Goal: Task Accomplishment & Management: Manage account settings

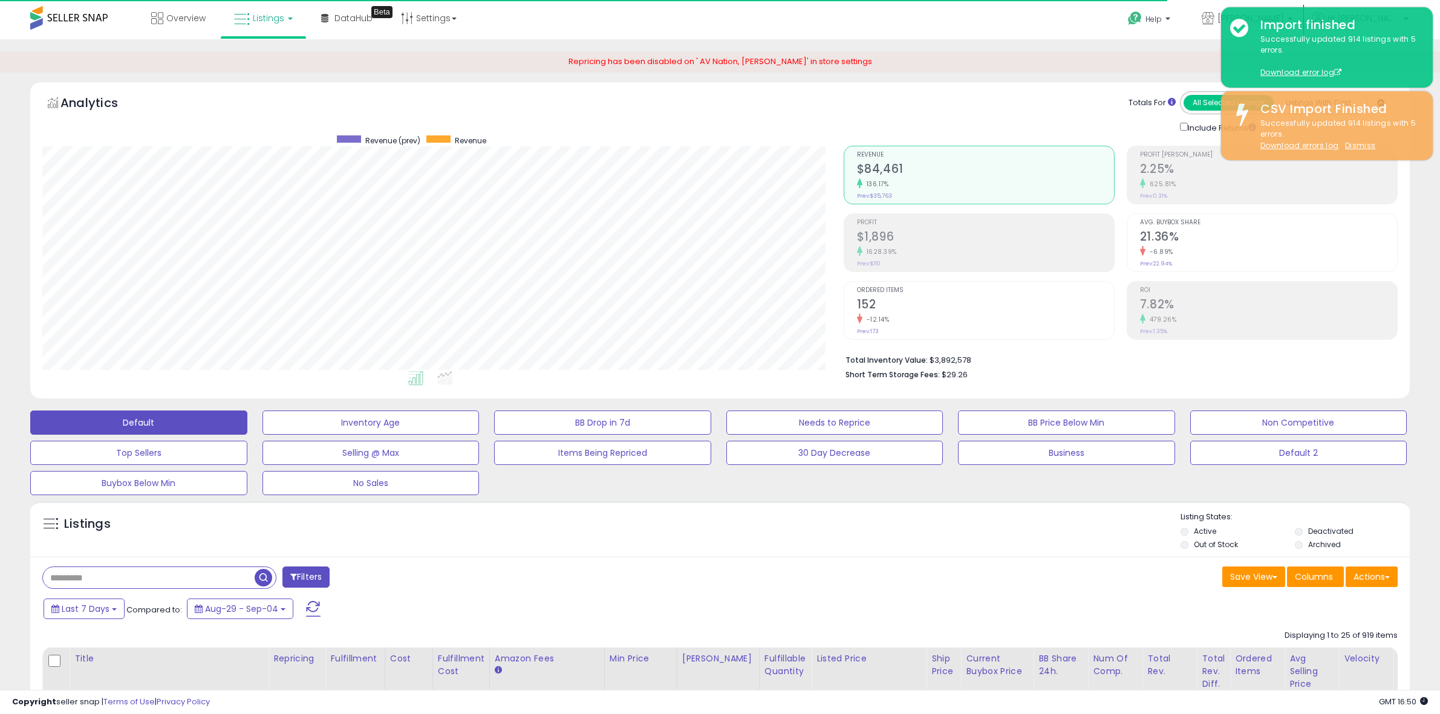
select select "*"
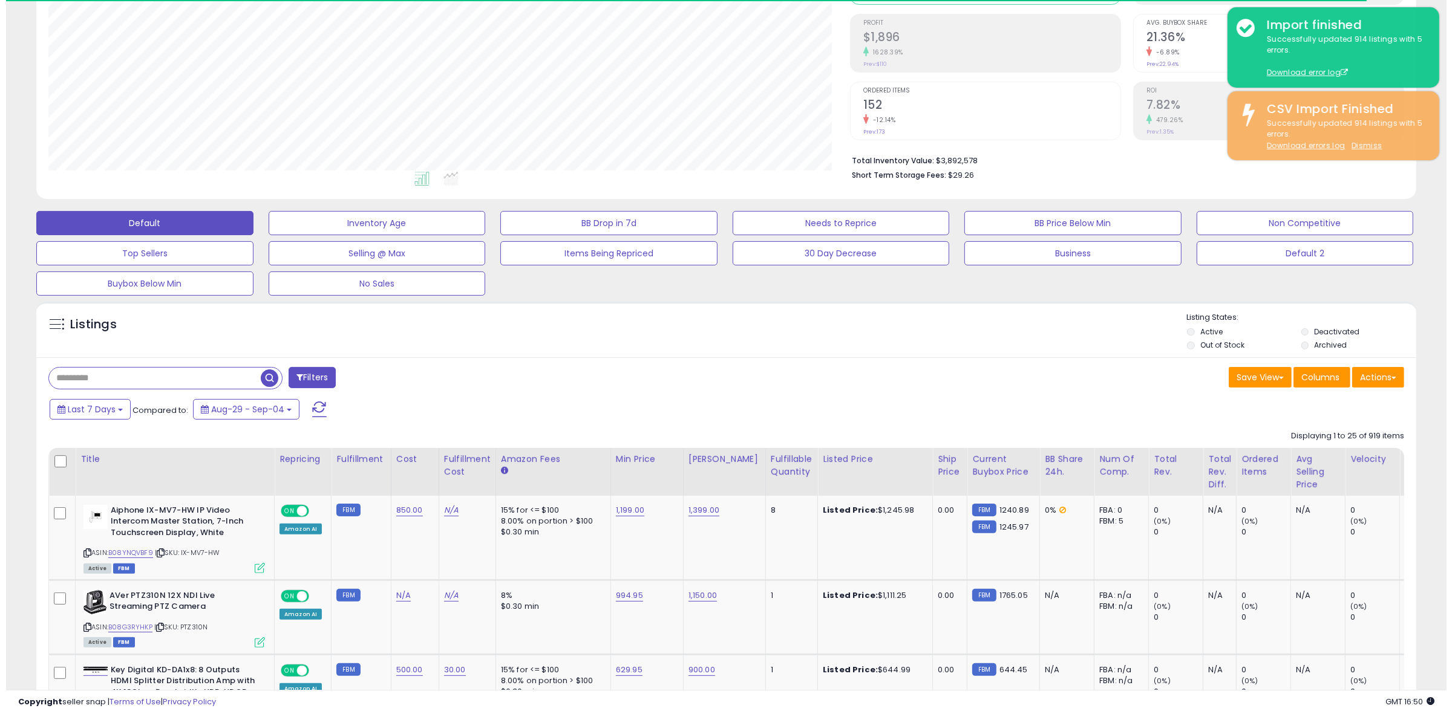
scroll to position [151, 0]
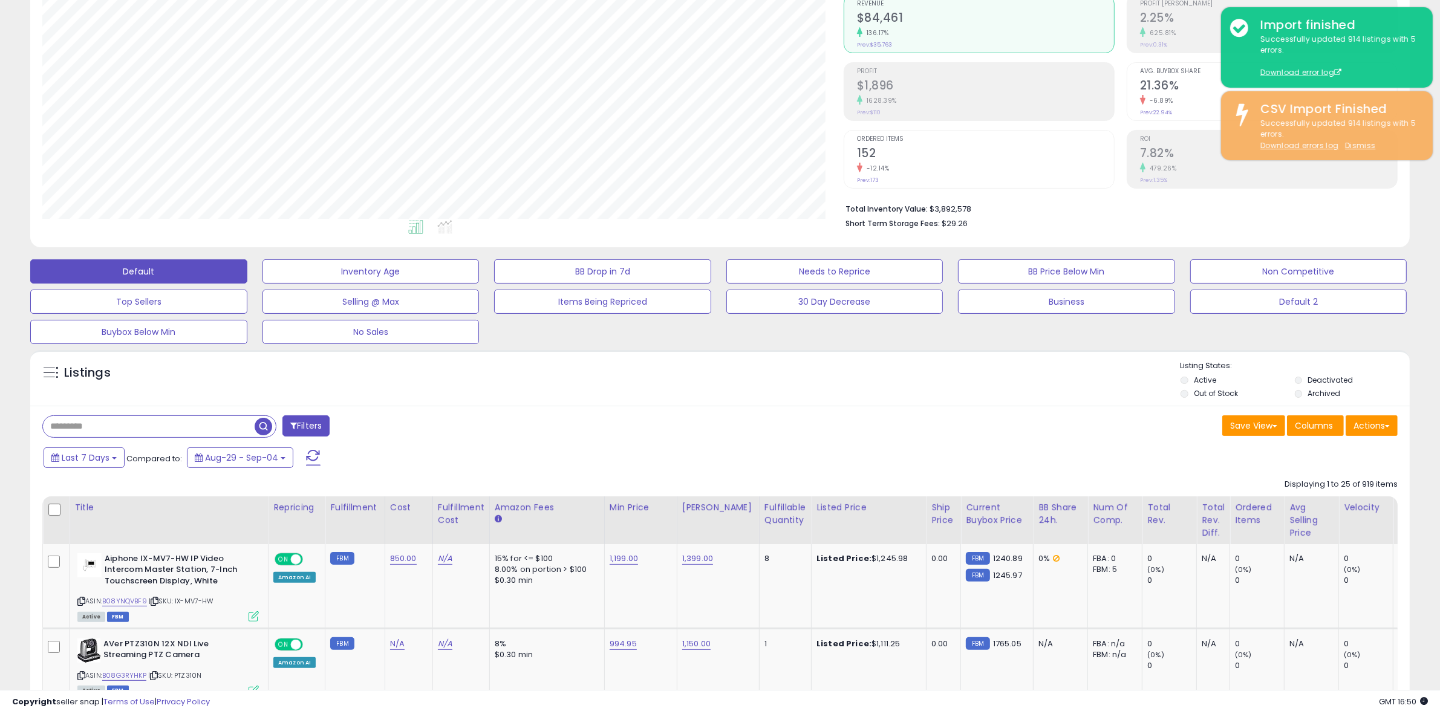
click at [293, 422] on span at bounding box center [293, 426] width 7 height 8
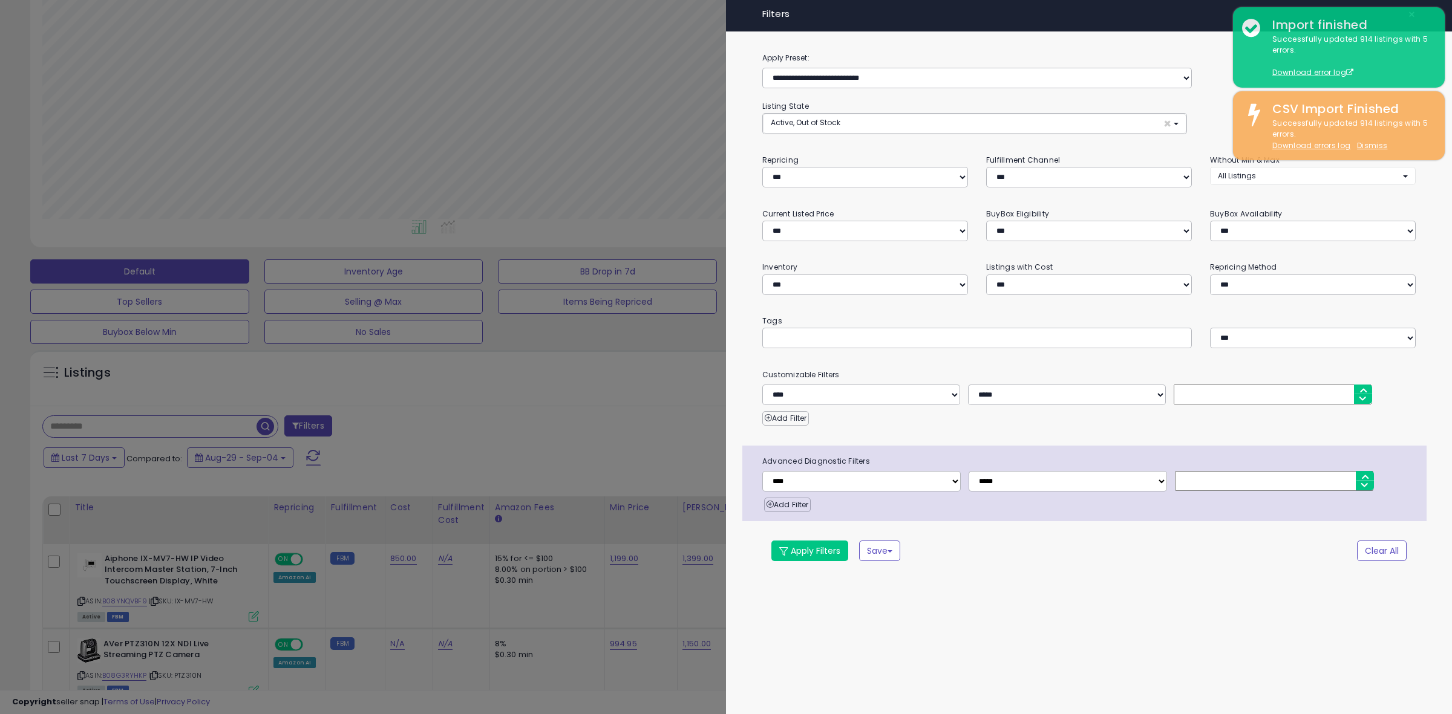
scroll to position [248, 808]
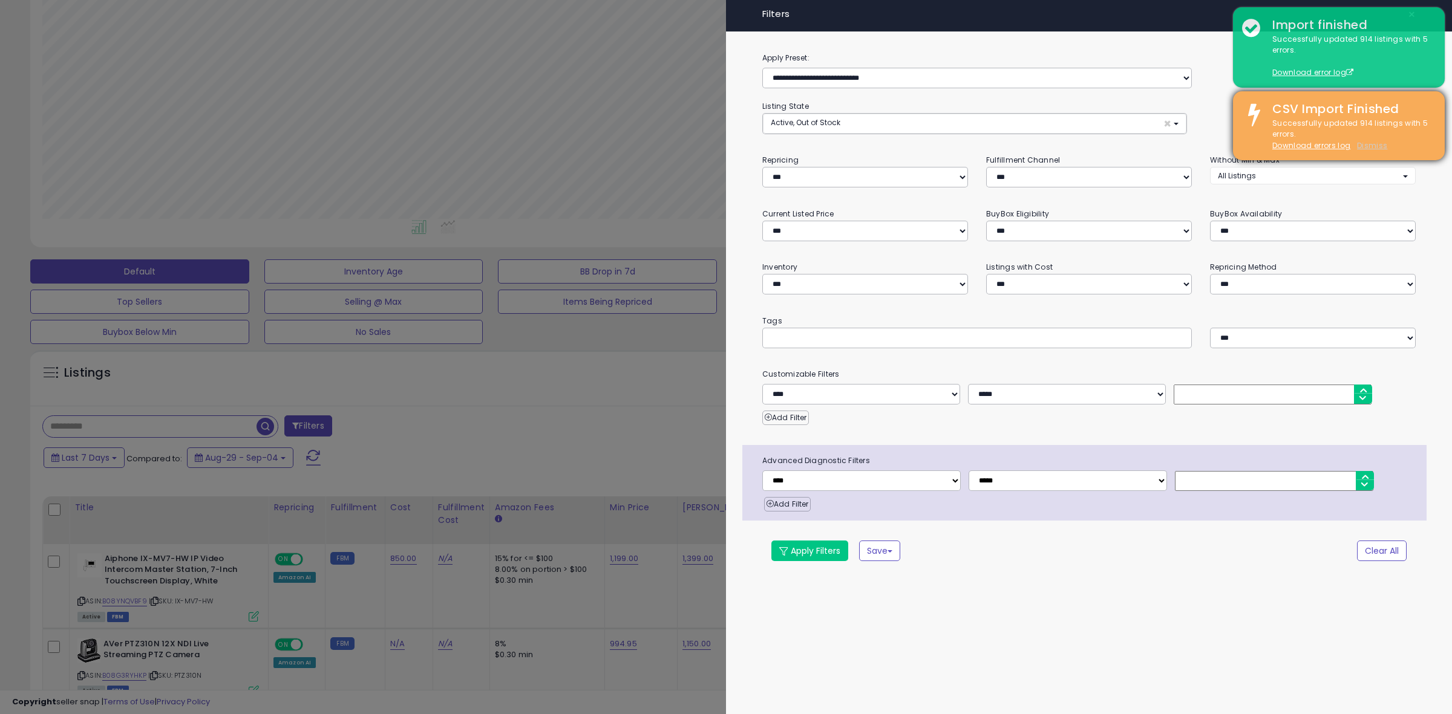
click at [1365, 143] on u "Dismiss" at bounding box center [1372, 145] width 30 height 10
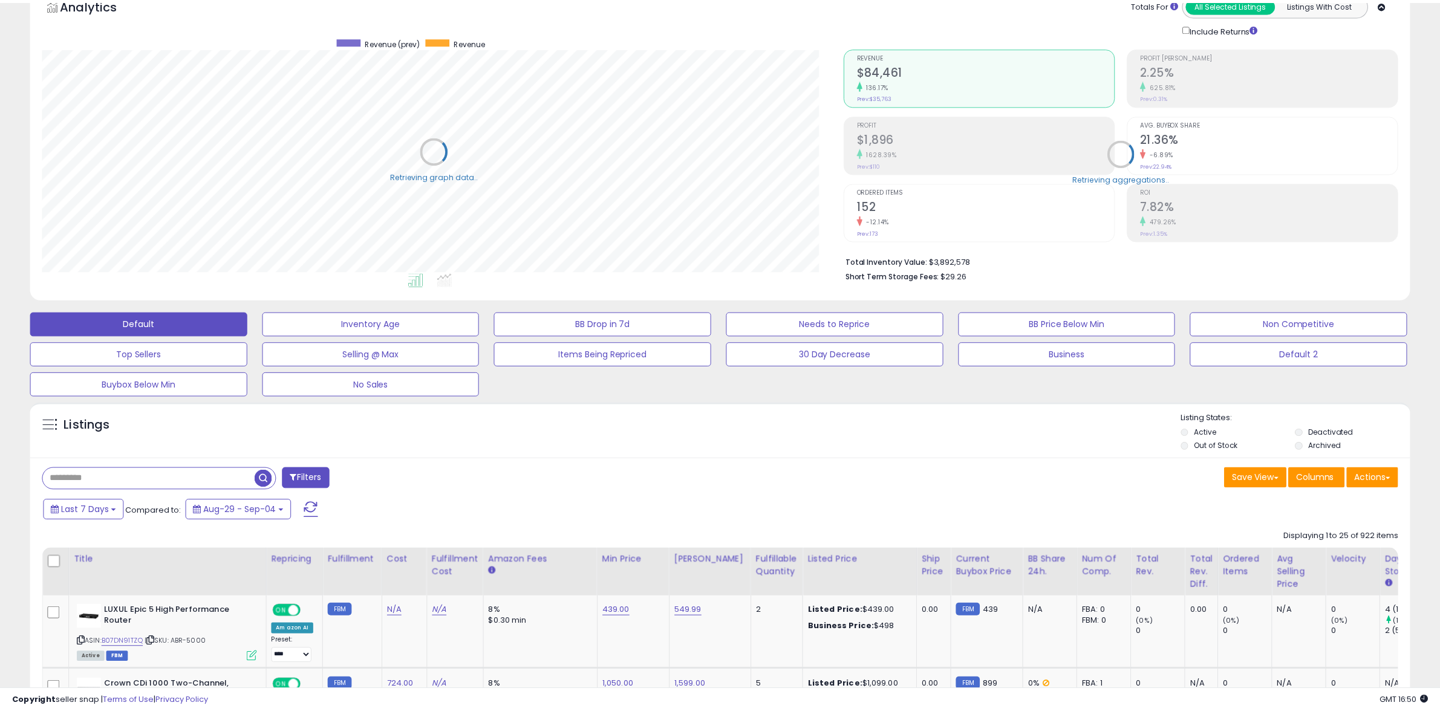
scroll to position [604650, 604097]
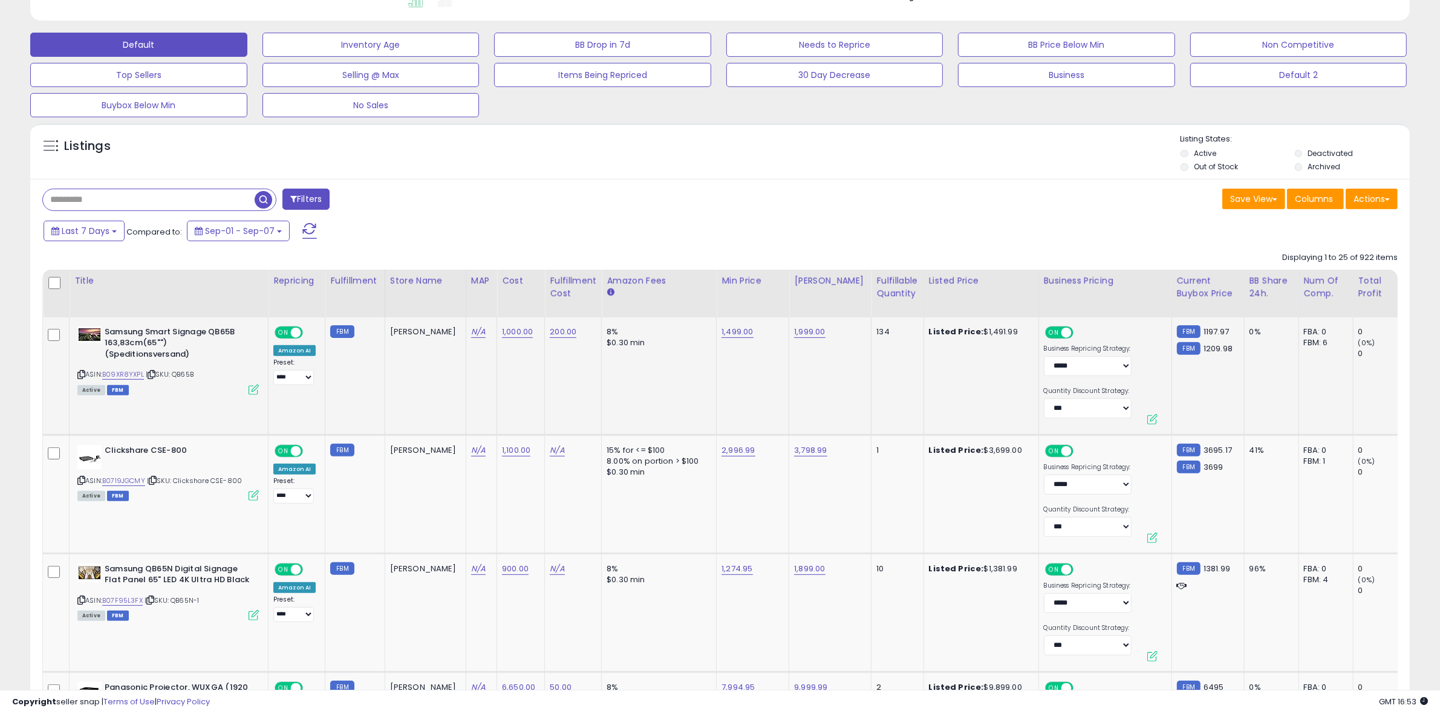
scroll to position [248, 801]
click at [395, 338] on div "[PERSON_NAME]" at bounding box center [423, 332] width 67 height 11
click at [402, 374] on td "Robertson AV" at bounding box center [425, 377] width 81 height 118
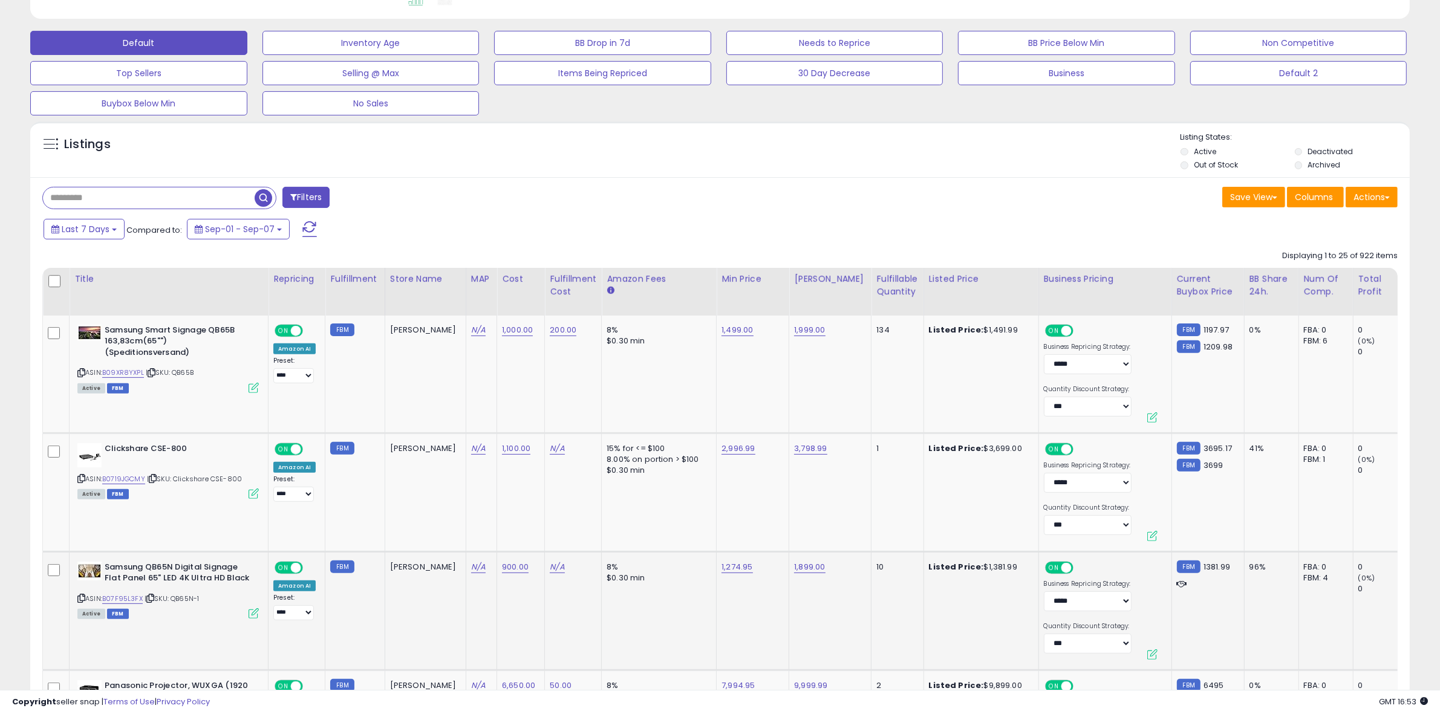
scroll to position [227, 0]
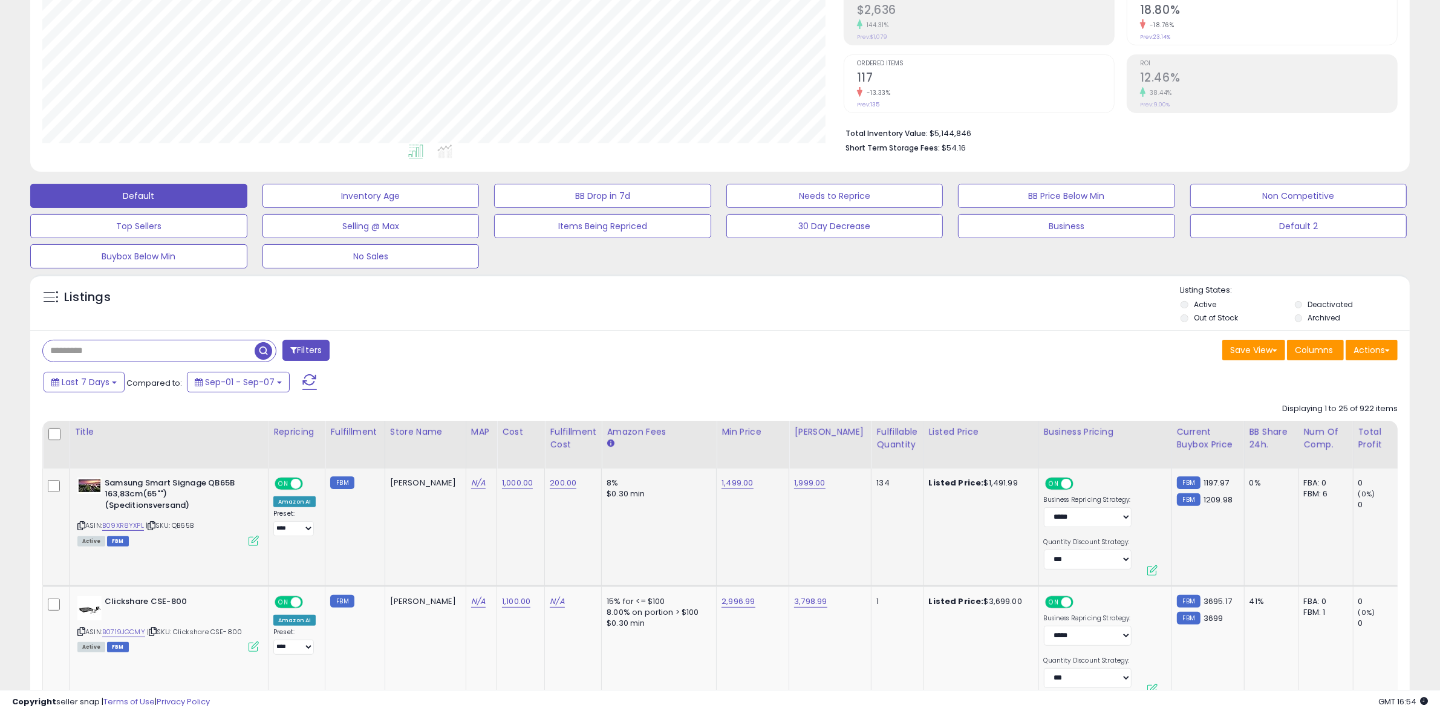
click at [394, 489] on div "Robertson AV" at bounding box center [423, 483] width 67 height 11
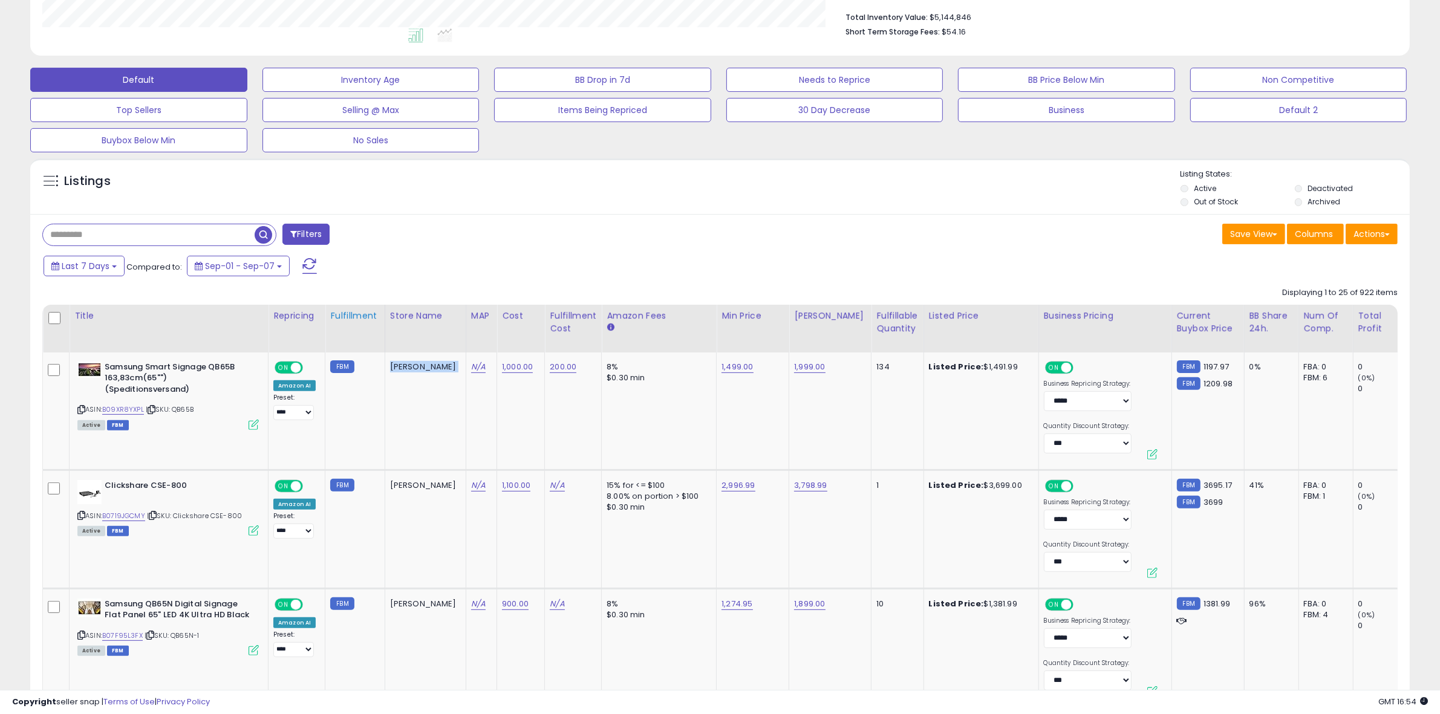
scroll to position [378, 0]
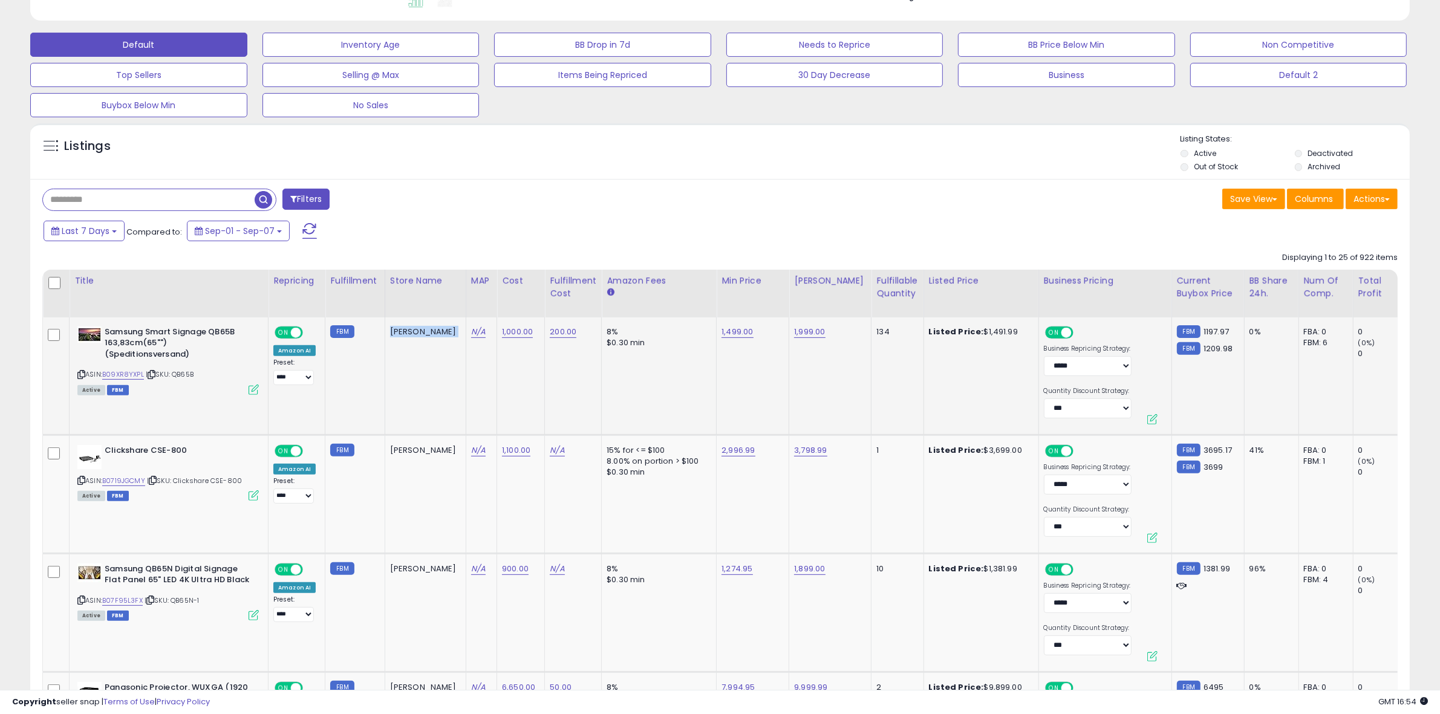
click at [401, 338] on div "Robertson AV" at bounding box center [423, 332] width 67 height 11
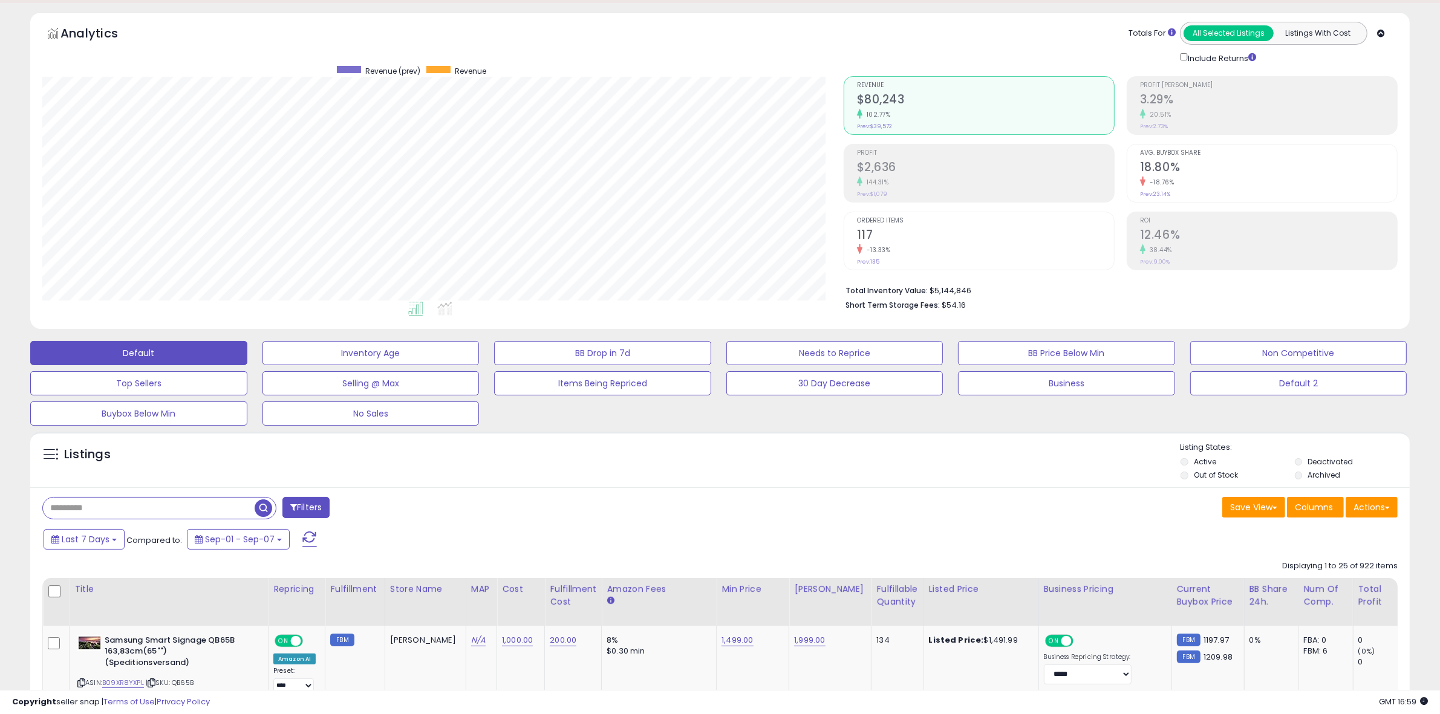
scroll to position [0, 0]
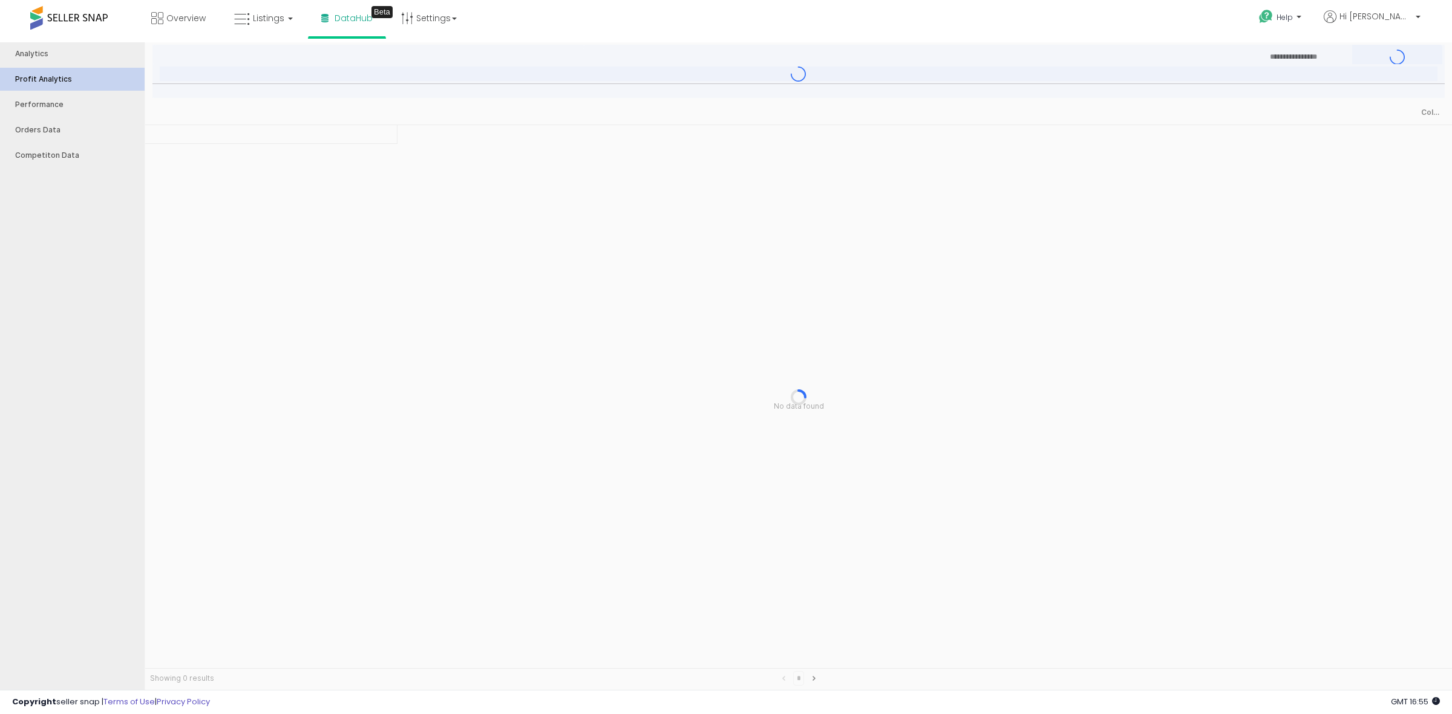
type input "***"
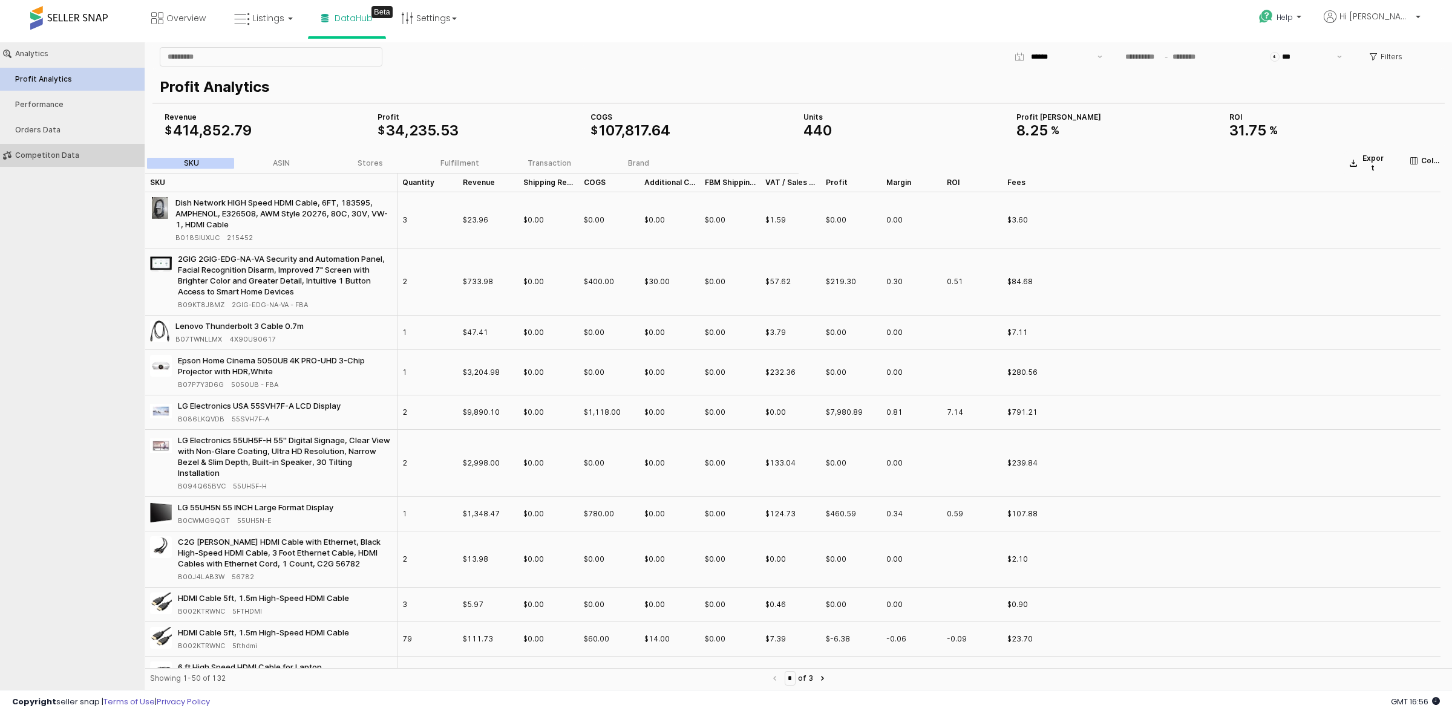
click at [77, 152] on div "Competiton Data" at bounding box center [78, 155] width 126 height 8
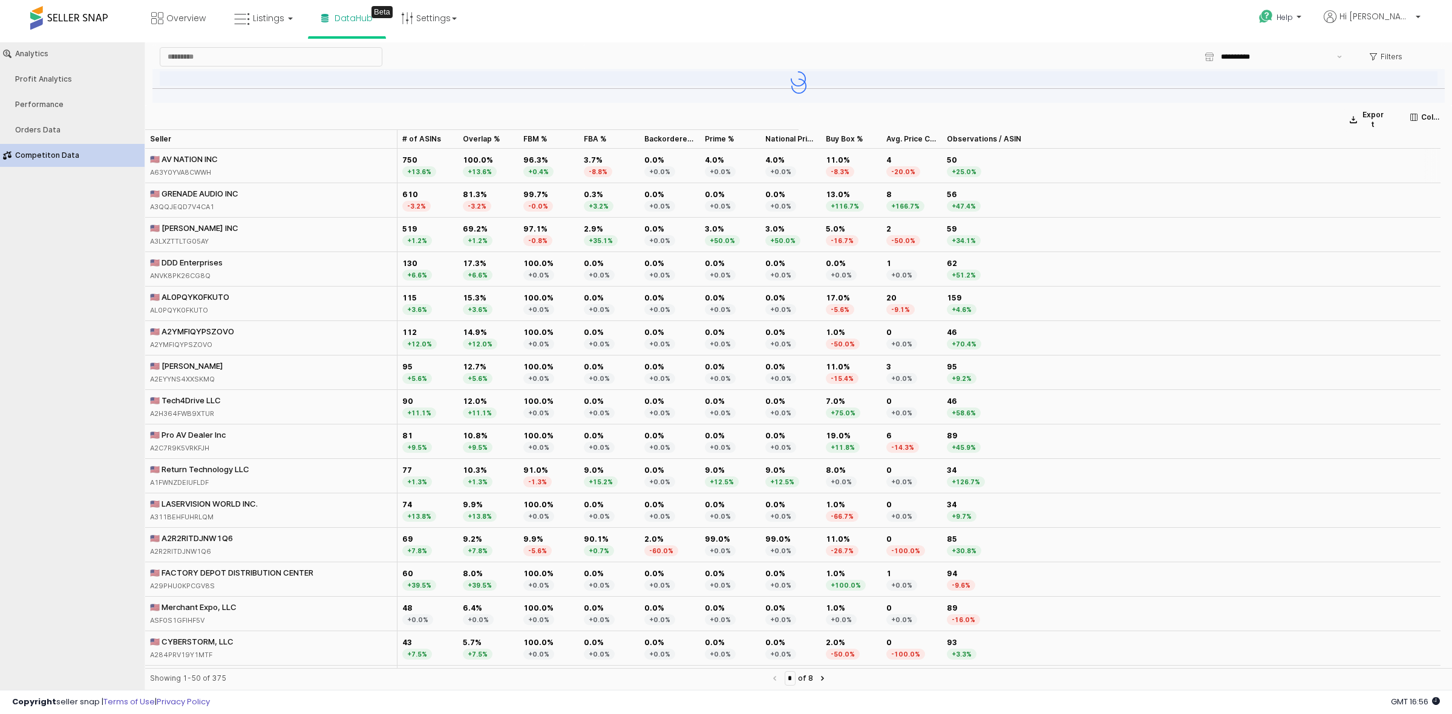
click at [249, 162] on div "🇺🇸 AV NATION INC A63Y0YVA8CWWH" at bounding box center [271, 166] width 252 height 34
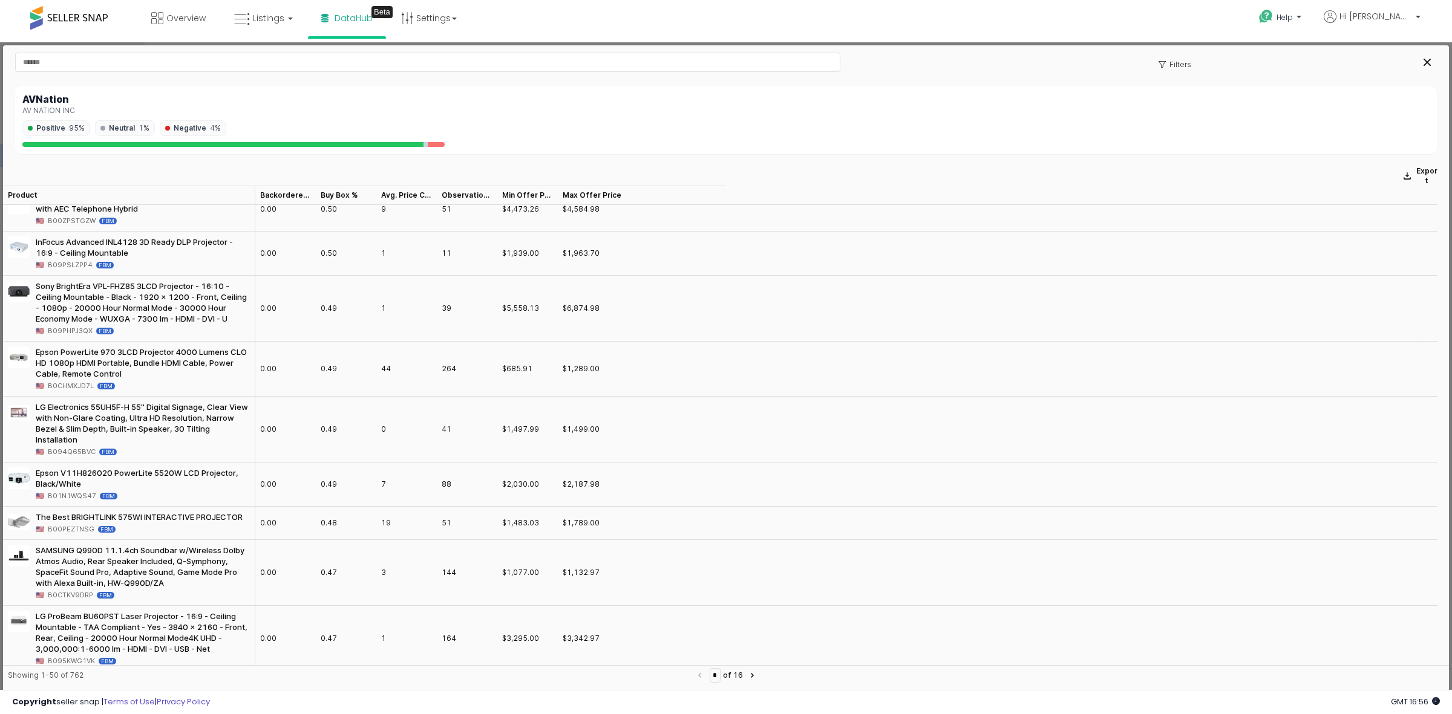
scroll to position [1820, 0]
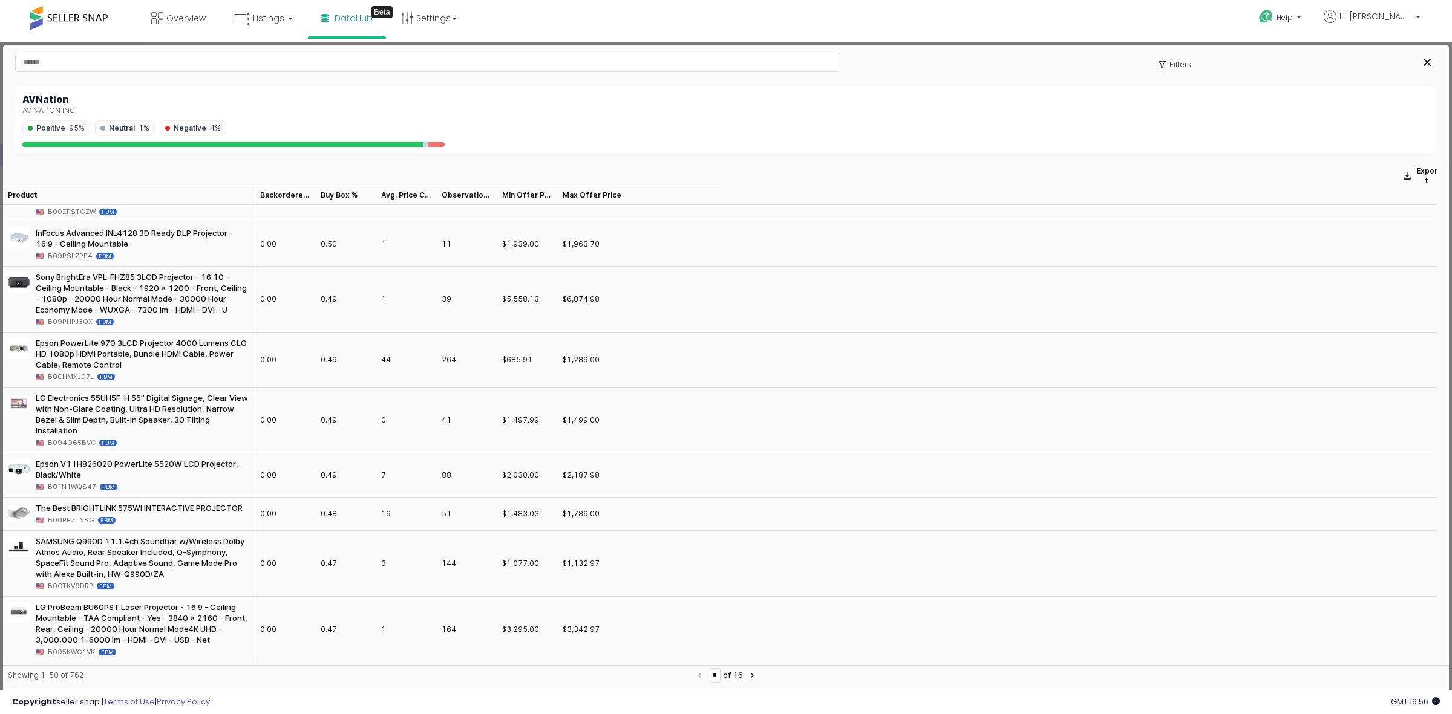
click at [80, 675] on div "Showing 1-50 of 762" at bounding box center [350, 675] width 685 height 12
click at [1420, 170] on p "Export" at bounding box center [1426, 175] width 24 height 19
click at [872, 421] on div "$1,499.00" at bounding box center [998, 421] width 880 height 66
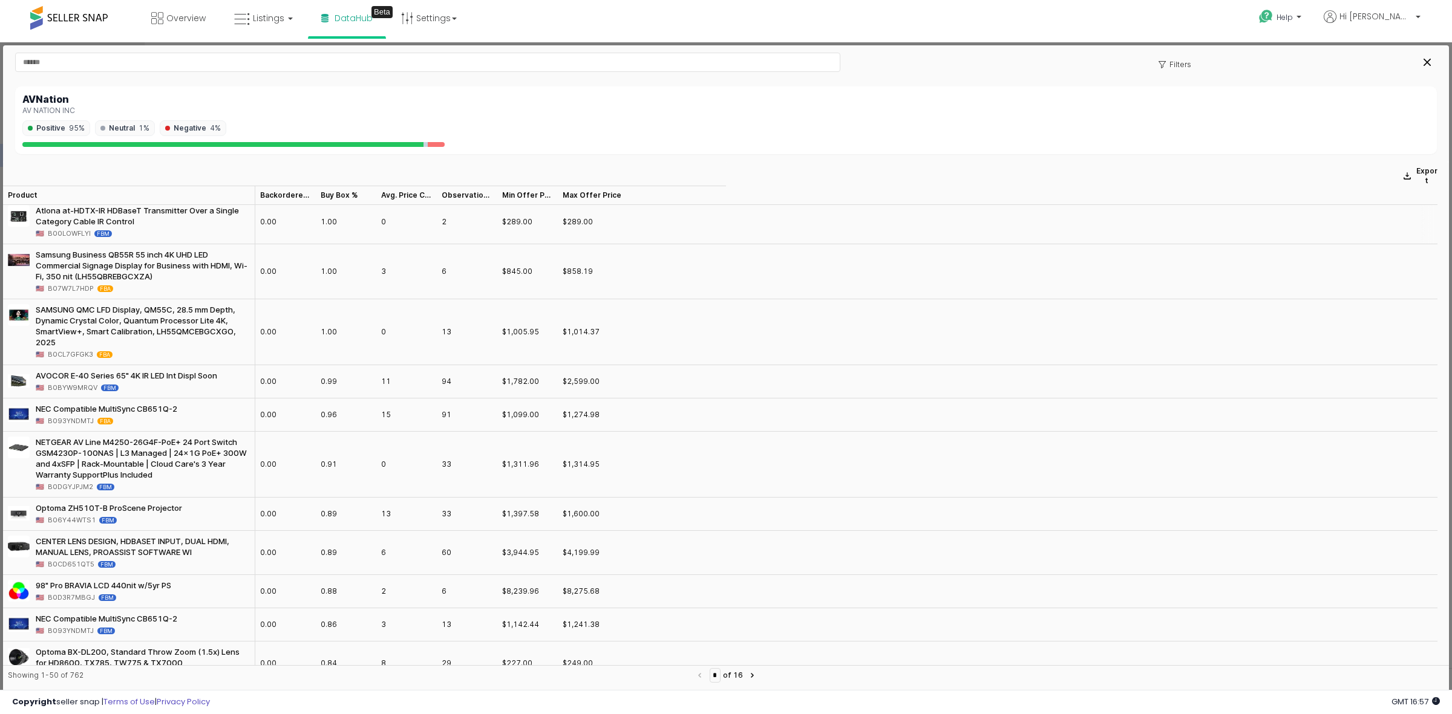
scroll to position [0, 0]
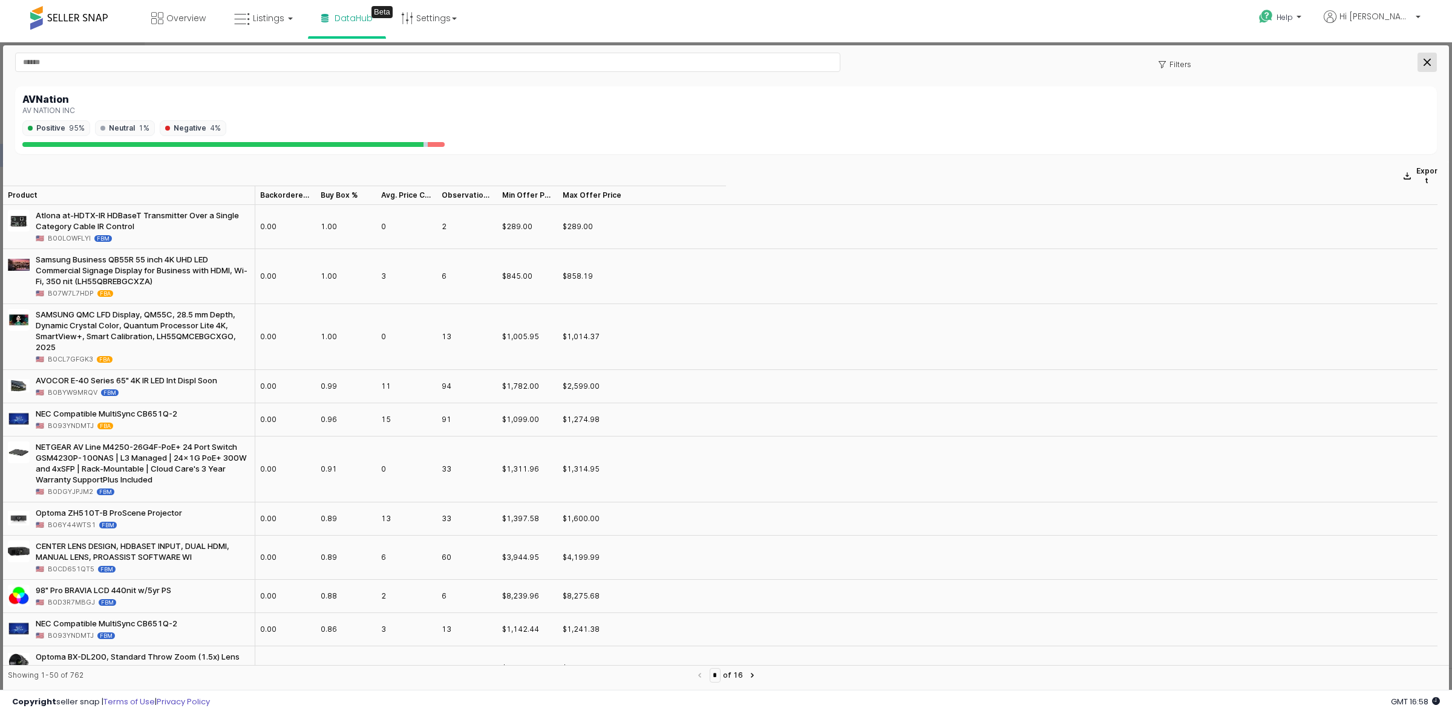
click at [1425, 54] on div "Close" at bounding box center [1427, 62] width 18 height 18
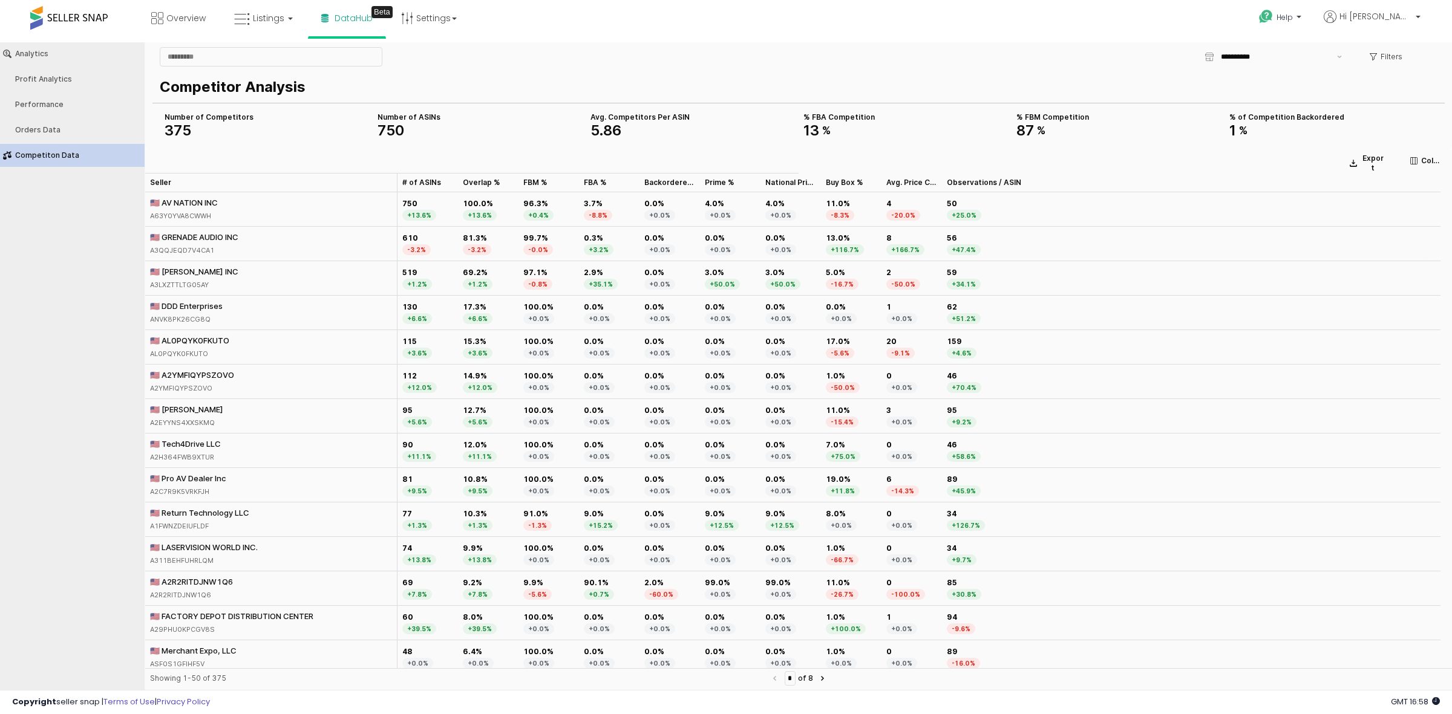
click at [236, 240] on div "🇺🇸 GRENADE AUDIO INC" at bounding box center [194, 237] width 88 height 11
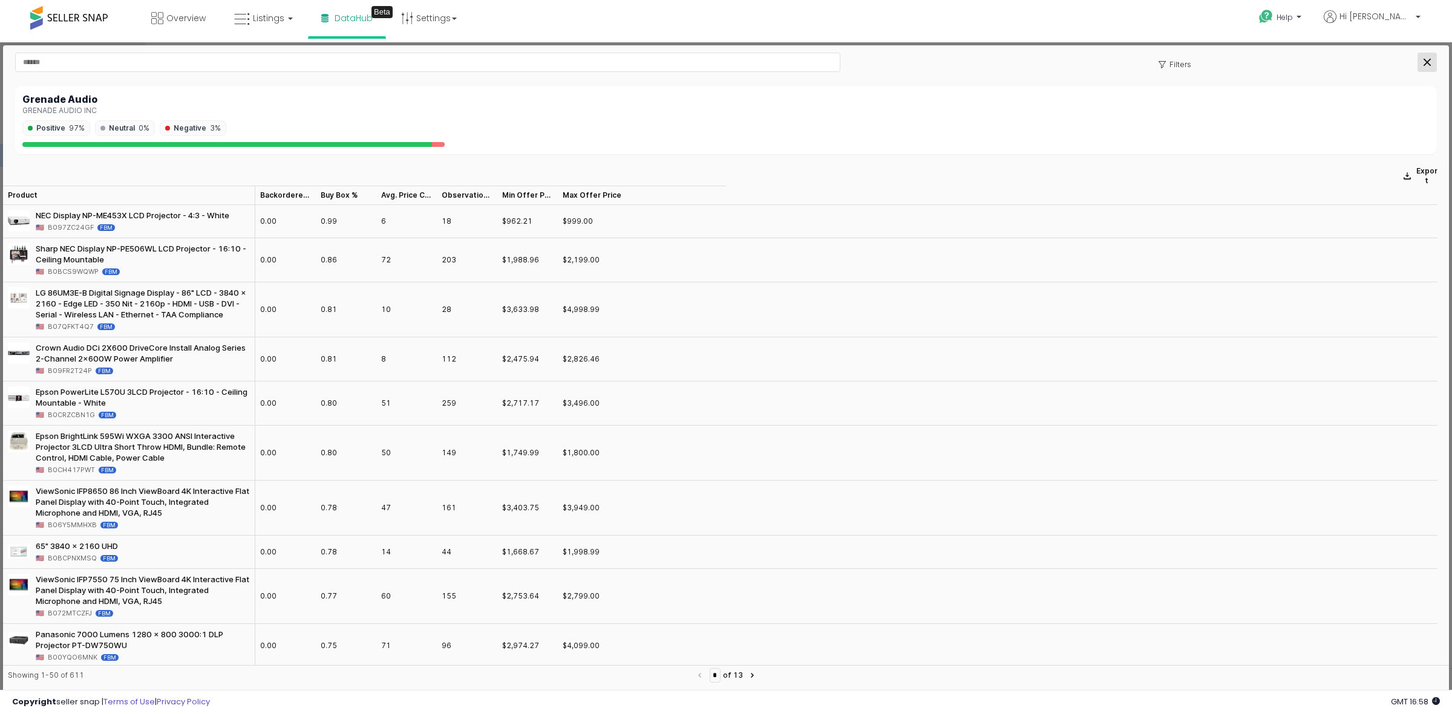
click at [1429, 59] on icon "Close" at bounding box center [1426, 62] width 7 height 7
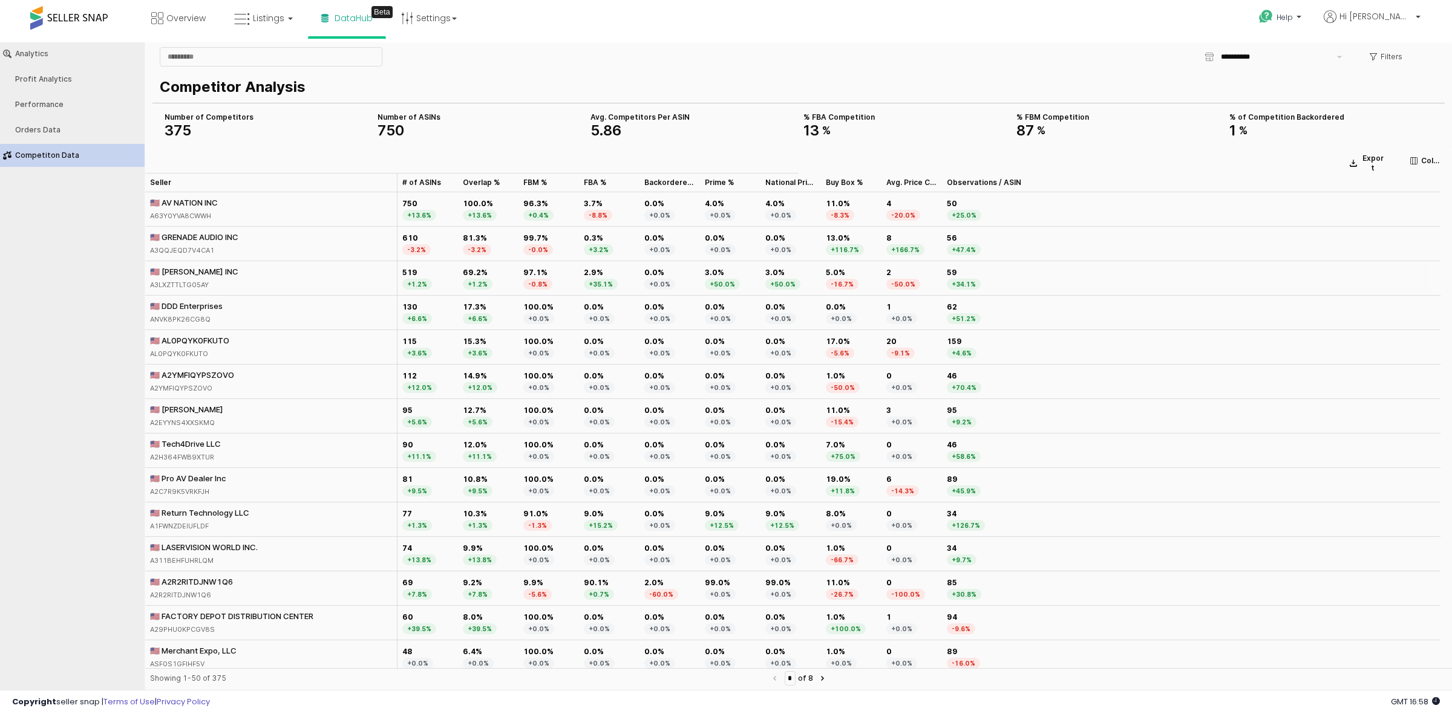
click at [219, 283] on div "A3LXZTTLTG05AY" at bounding box center [194, 284] width 88 height 11
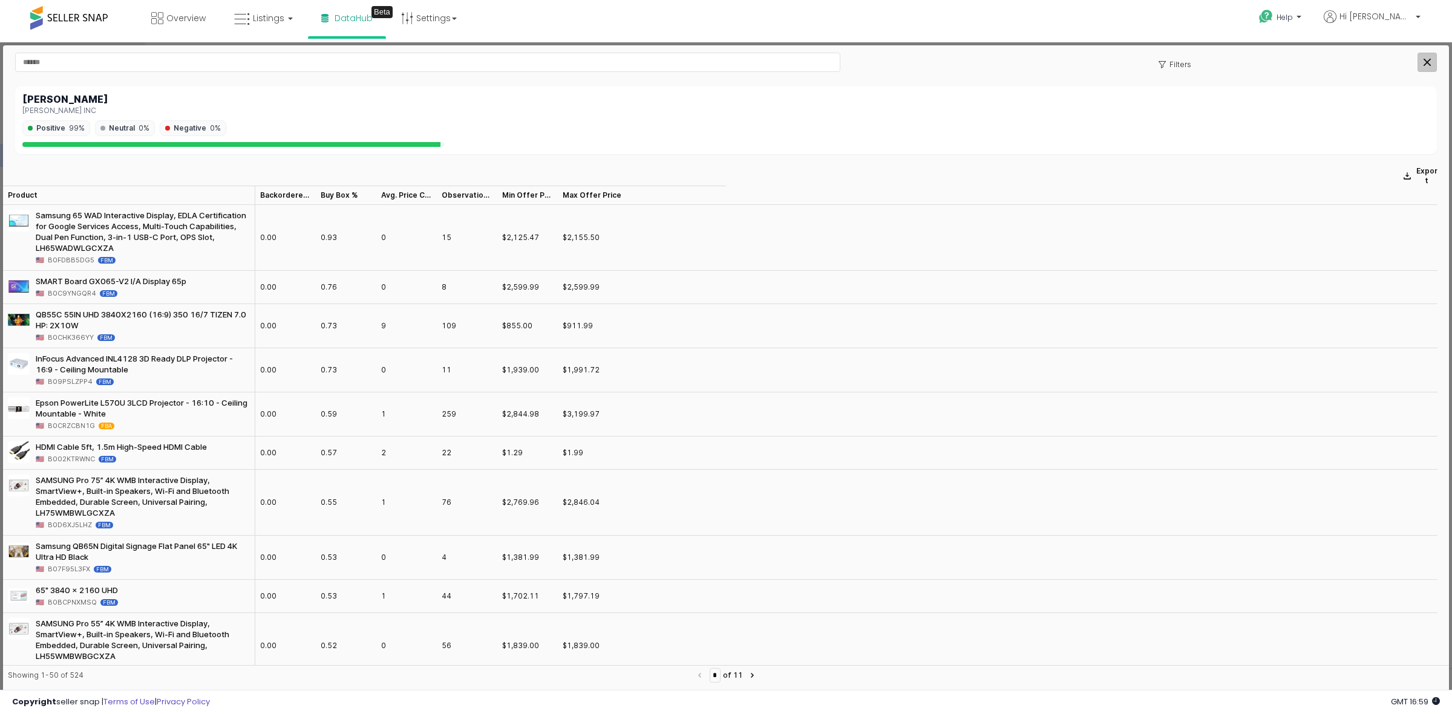
click at [1431, 53] on div "Close" at bounding box center [1427, 62] width 18 height 18
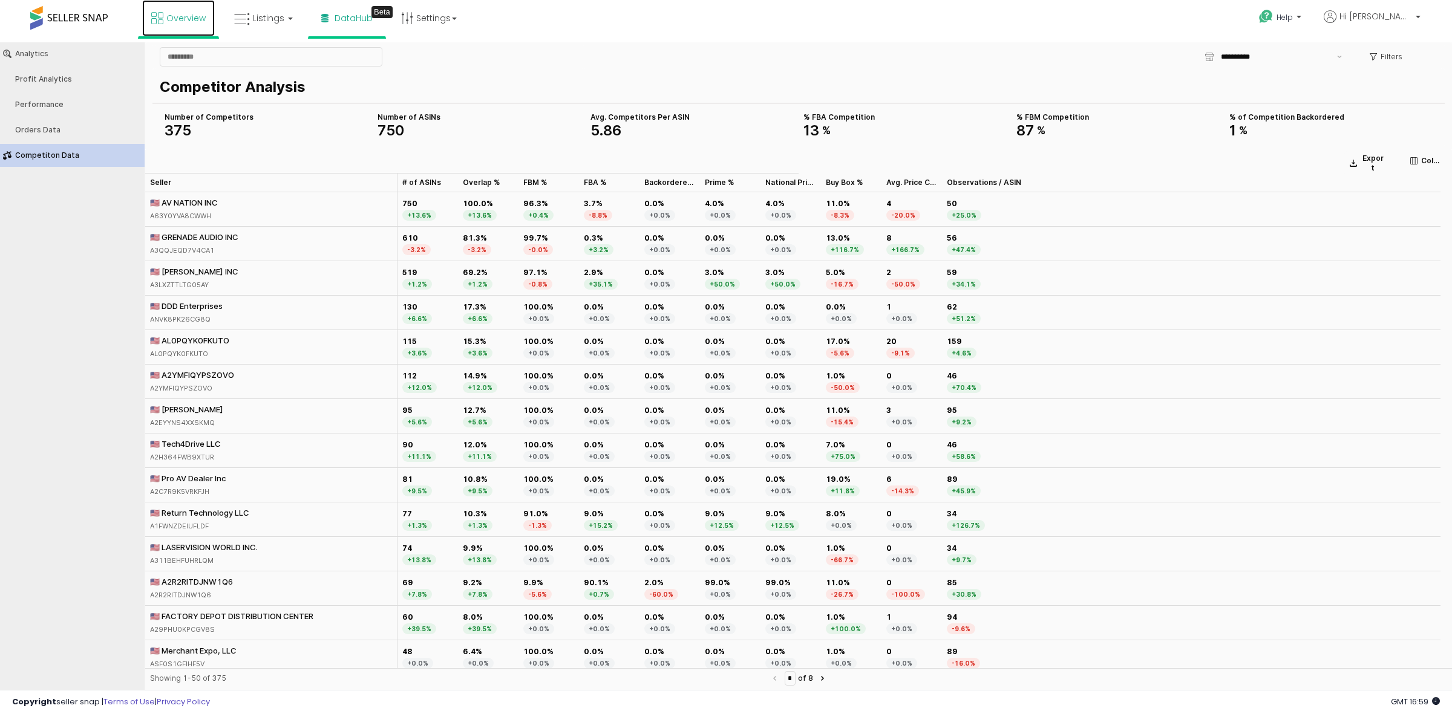
click at [186, 7] on link "Overview" at bounding box center [178, 18] width 73 height 36
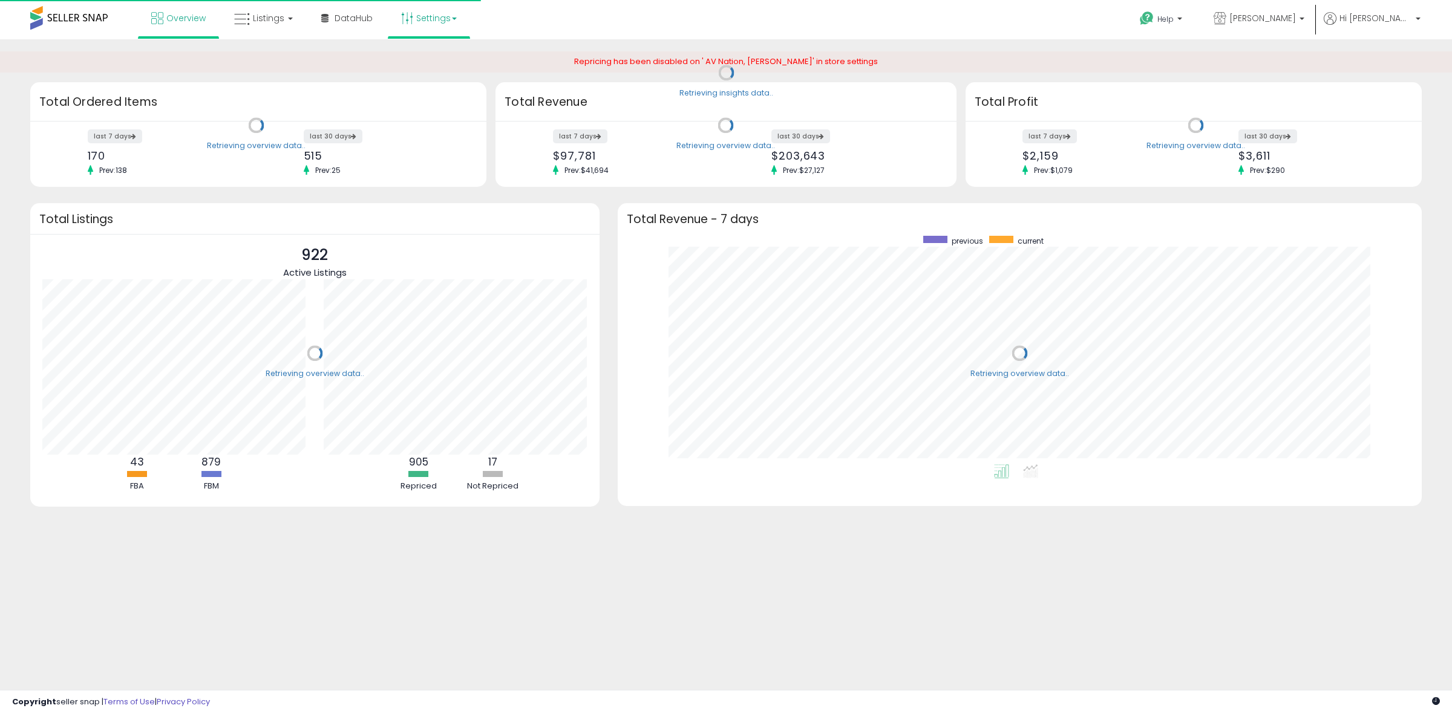
scroll to position [229, 780]
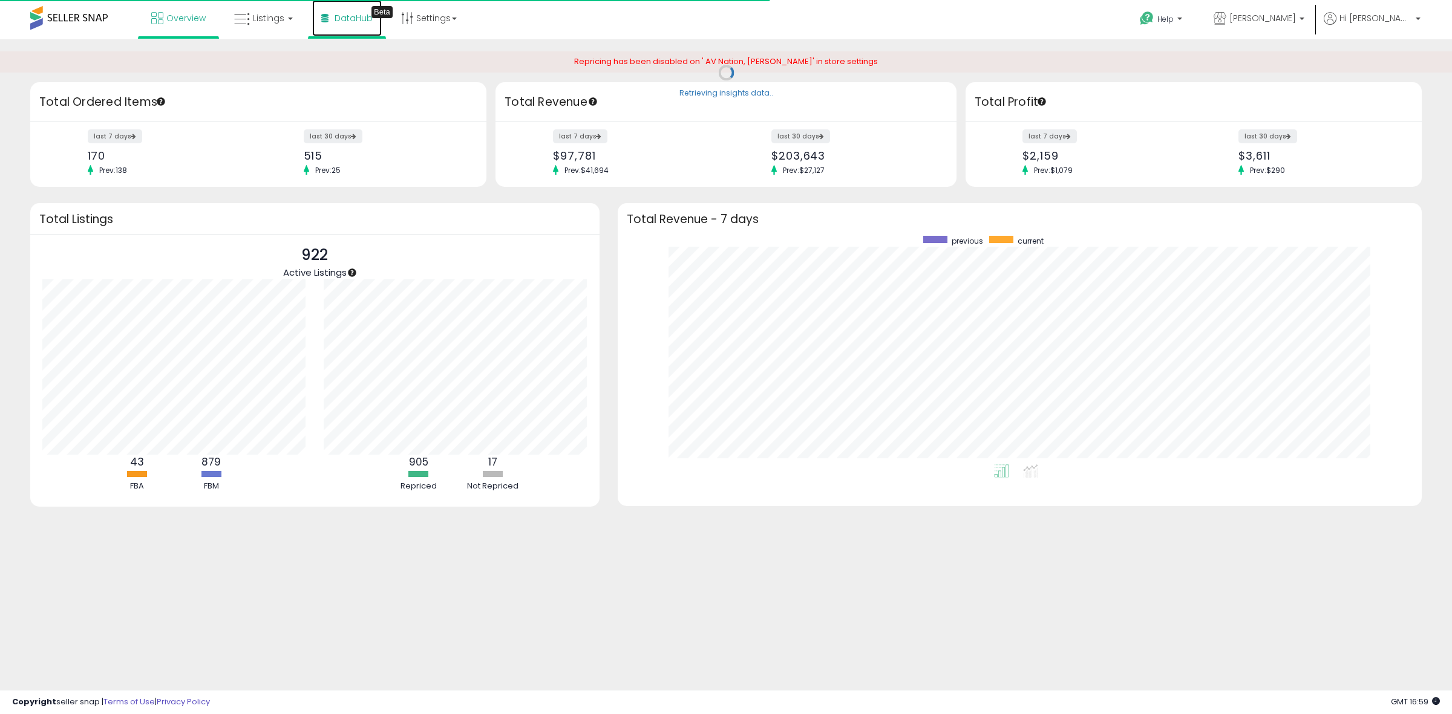
click at [361, 32] on link "DataHub Beta" at bounding box center [347, 18] width 70 height 36
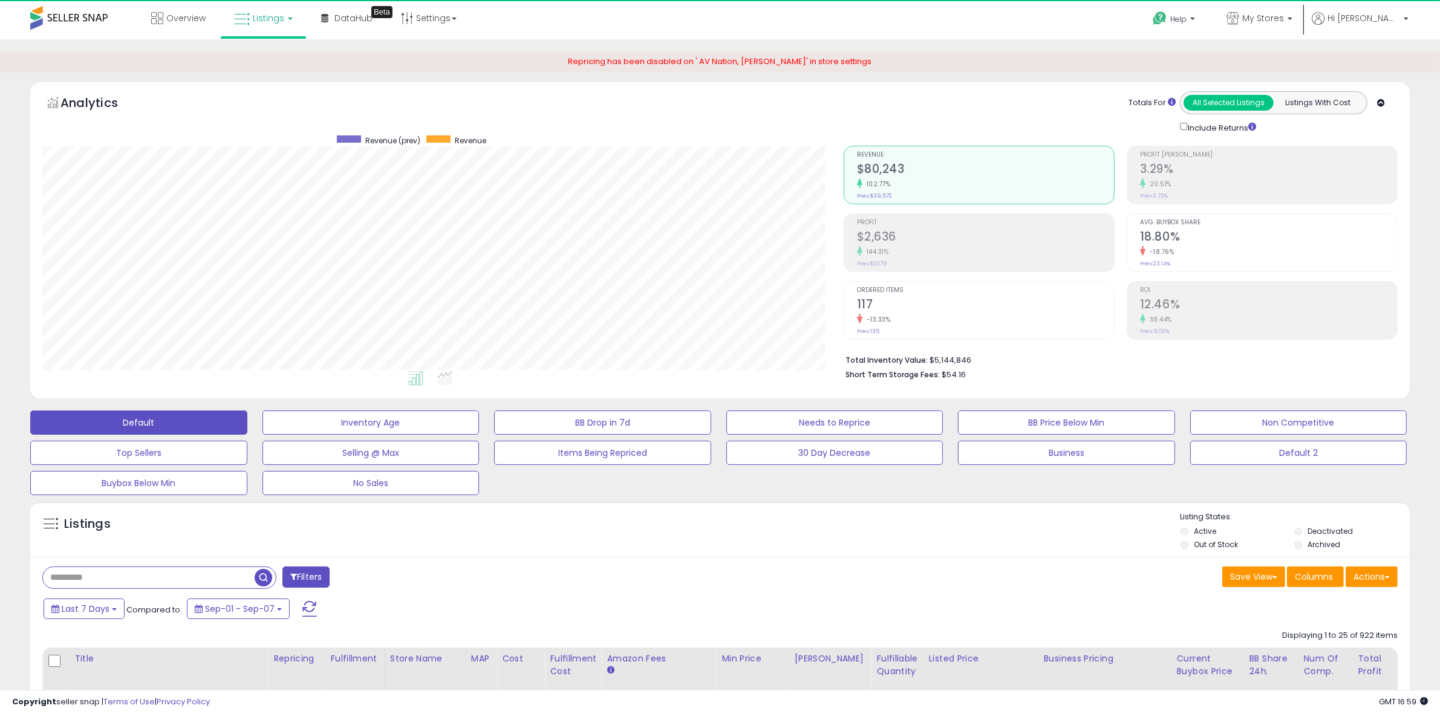
scroll to position [248, 801]
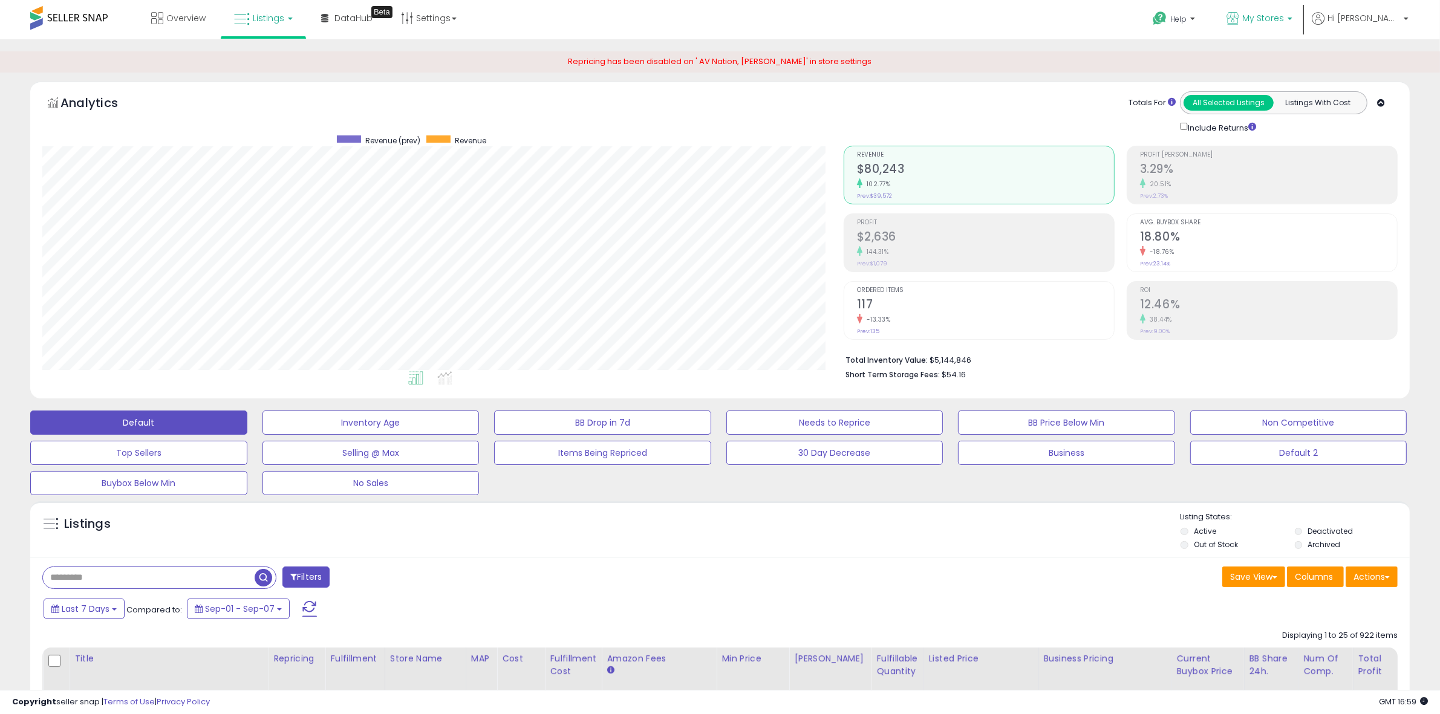
click at [1284, 17] on span "My Stores" at bounding box center [1263, 18] width 42 height 12
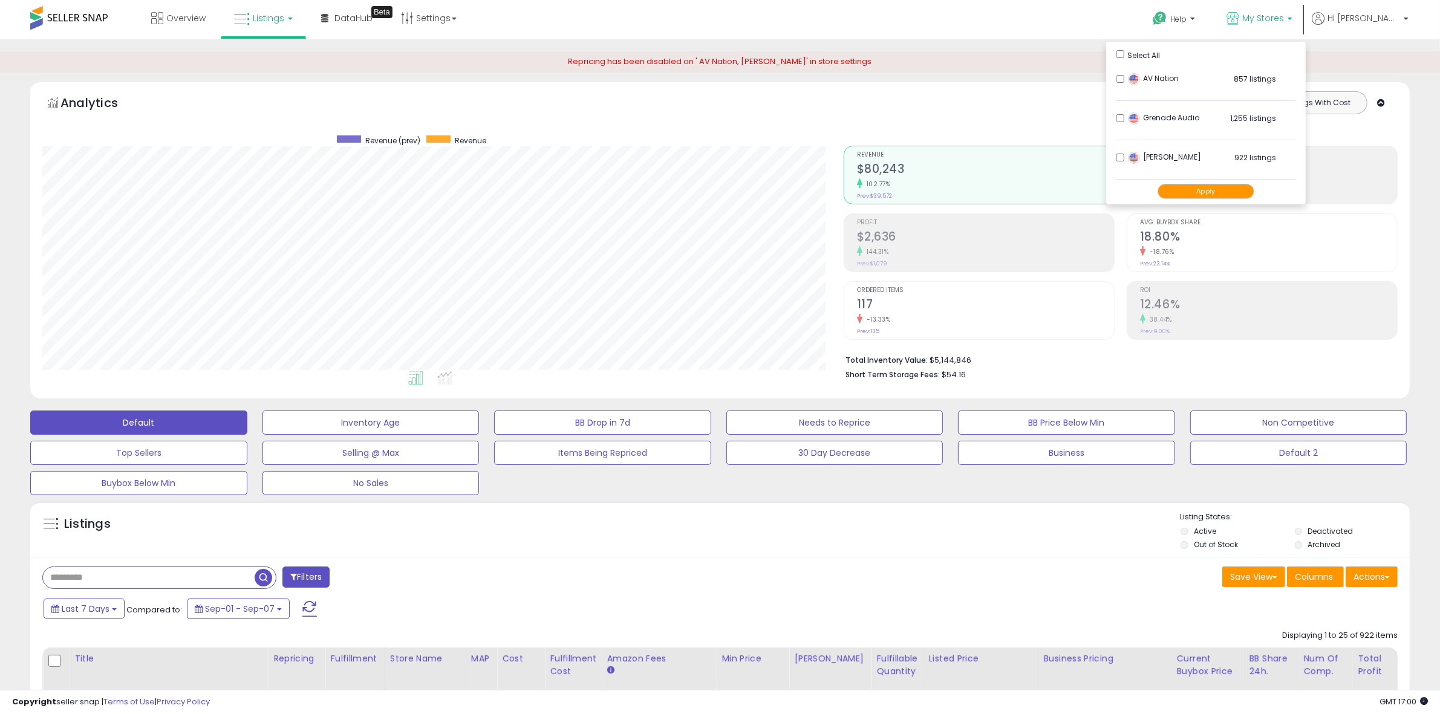
click at [1255, 194] on button "Apply" at bounding box center [1206, 191] width 97 height 15
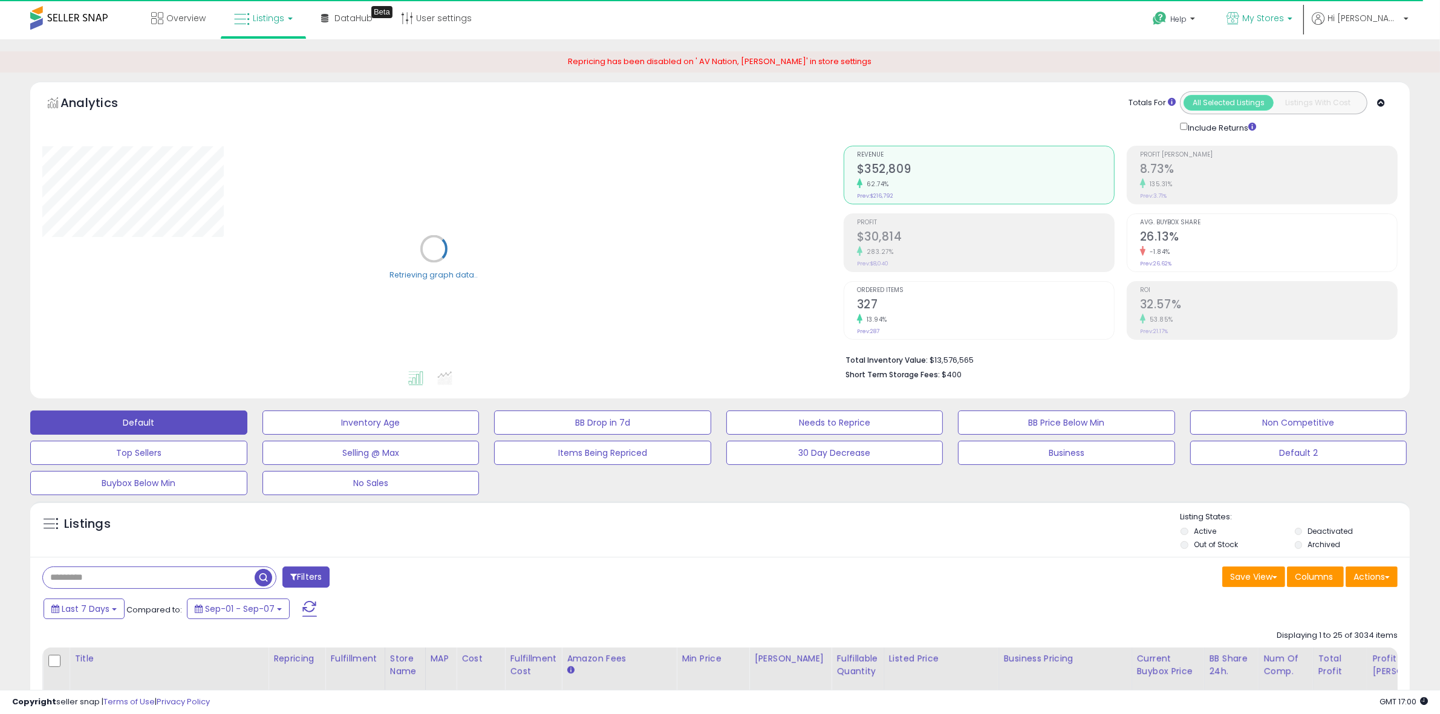
click at [1284, 13] on span "My Stores" at bounding box center [1263, 18] width 42 height 12
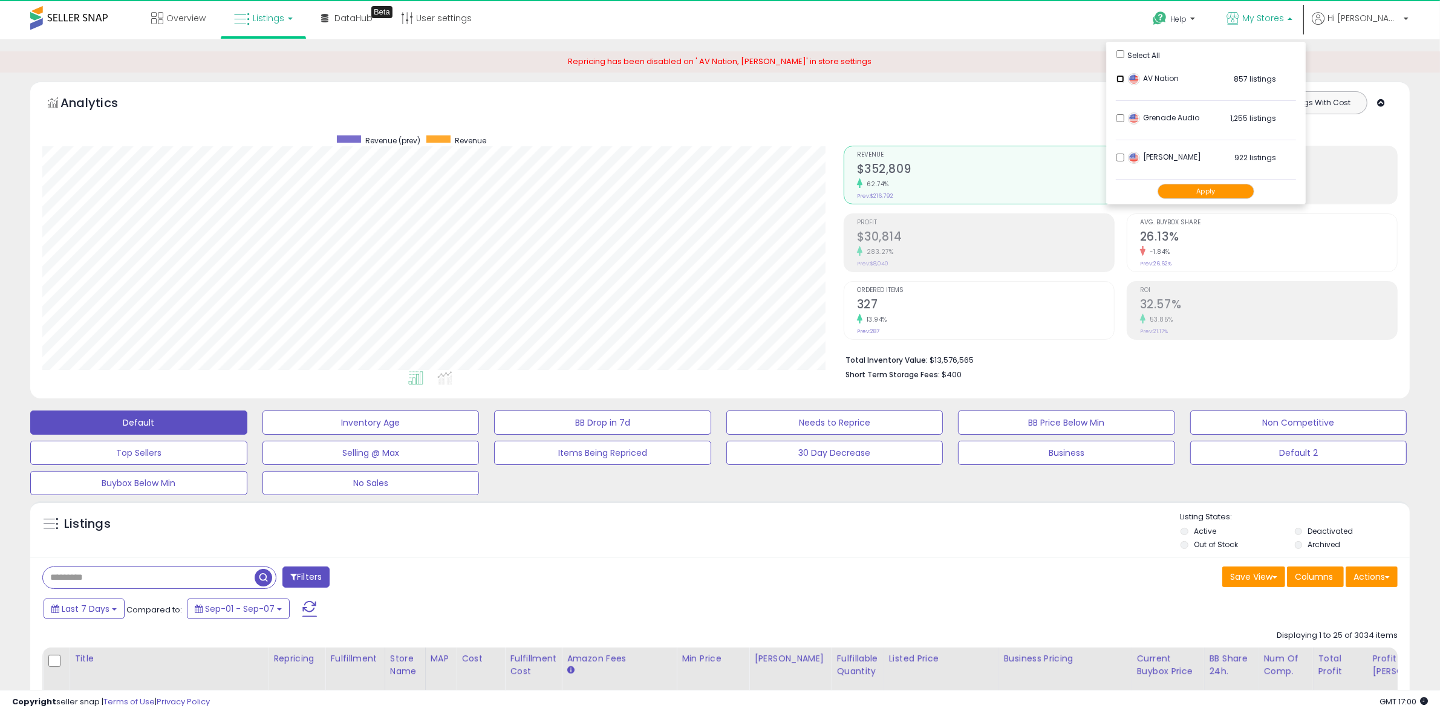
scroll to position [248, 801]
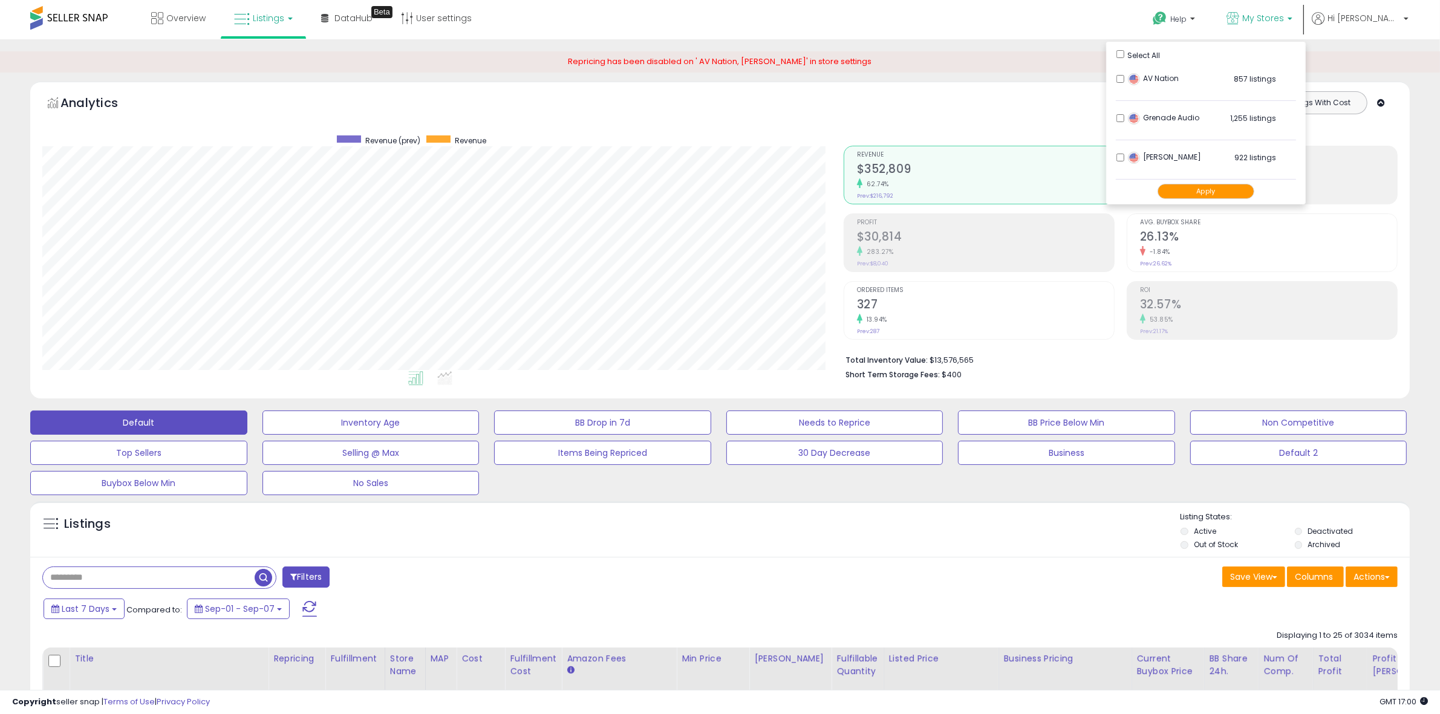
click at [1235, 195] on button "Apply" at bounding box center [1206, 191] width 97 height 15
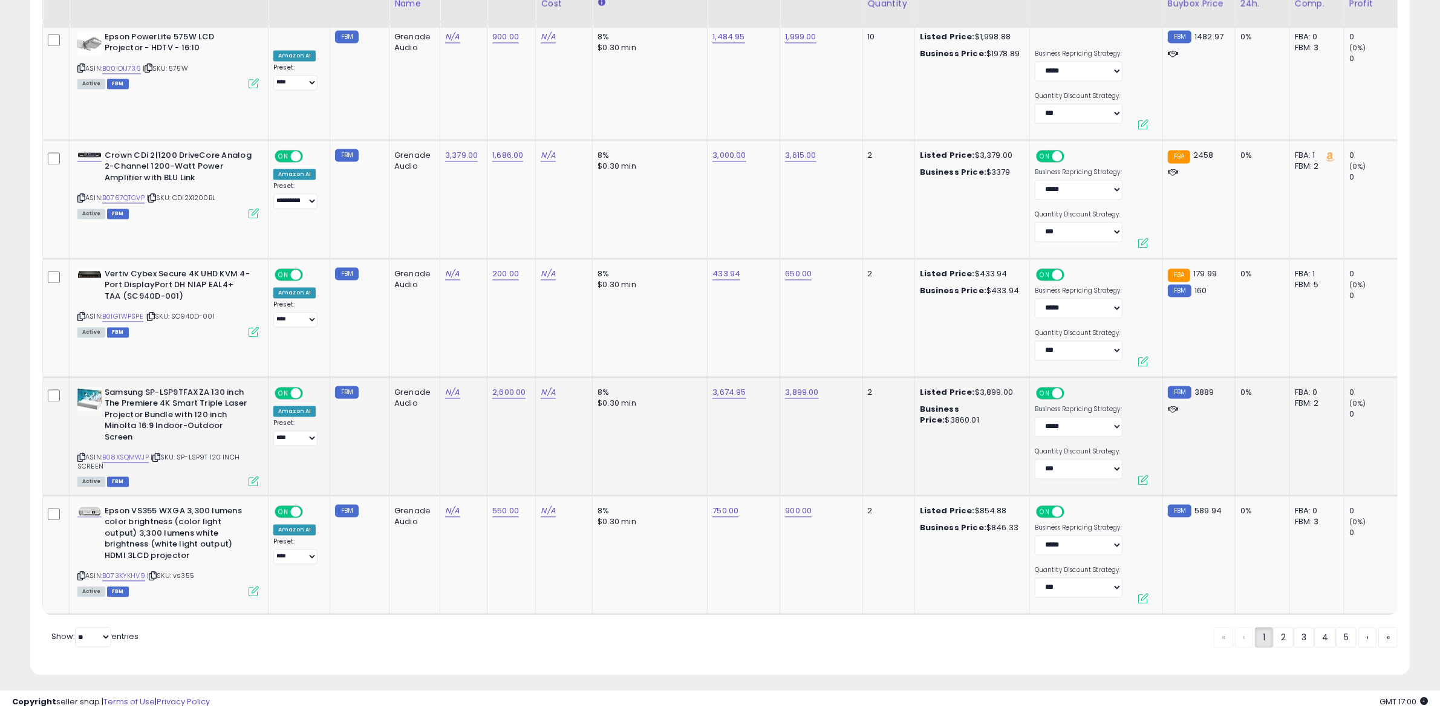
scroll to position [3055, 0]
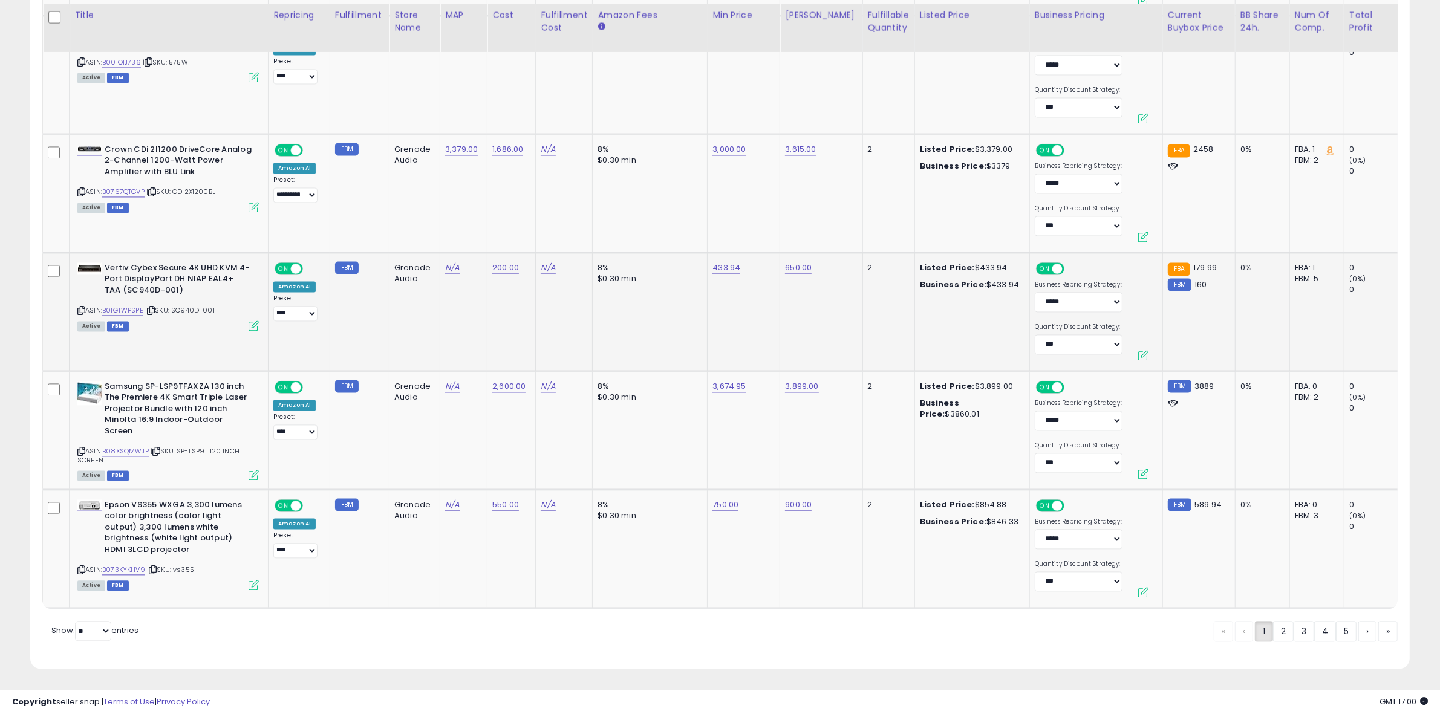
drag, startPoint x: 606, startPoint y: 409, endPoint x: 590, endPoint y: 345, distance: 65.6
drag, startPoint x: 724, startPoint y: 333, endPoint x: 687, endPoint y: 189, distance: 149.2
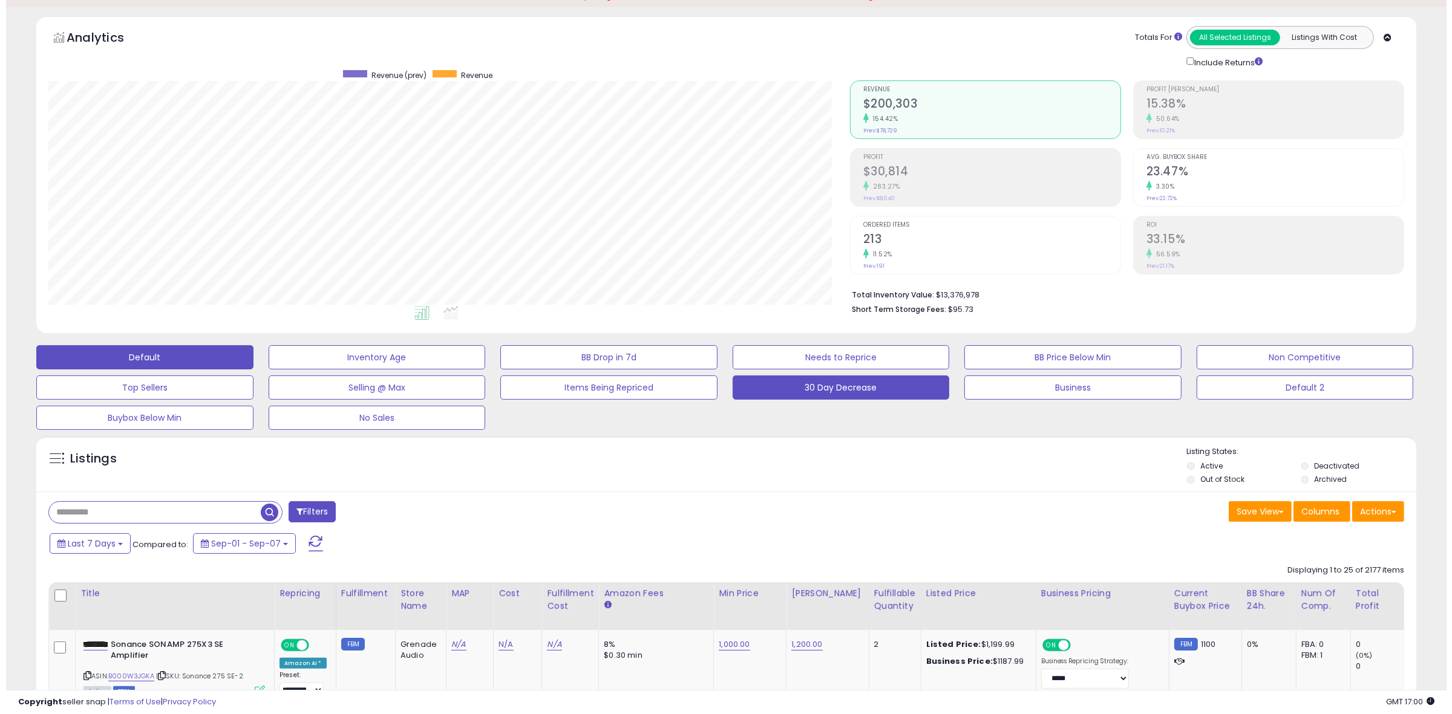
scroll to position [0, 0]
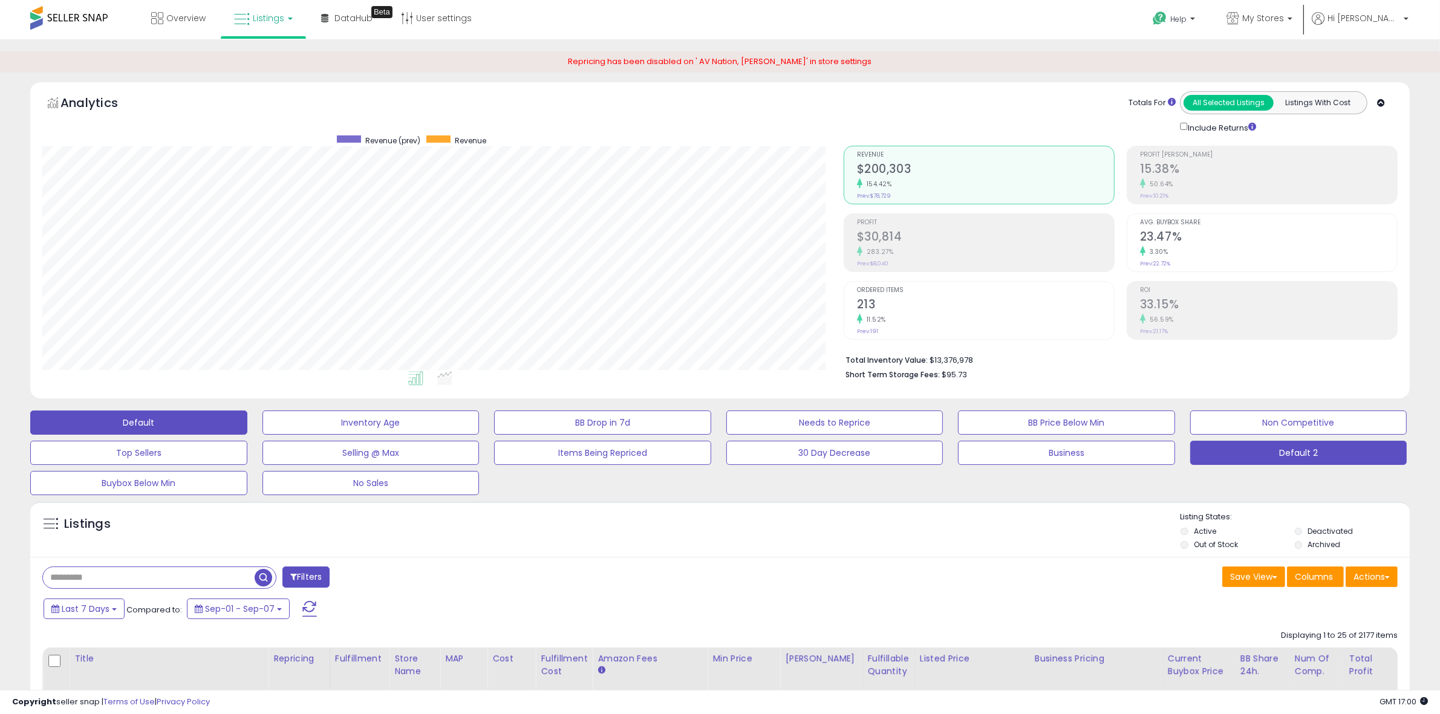
click at [1261, 451] on button "Default 2" at bounding box center [1298, 453] width 217 height 24
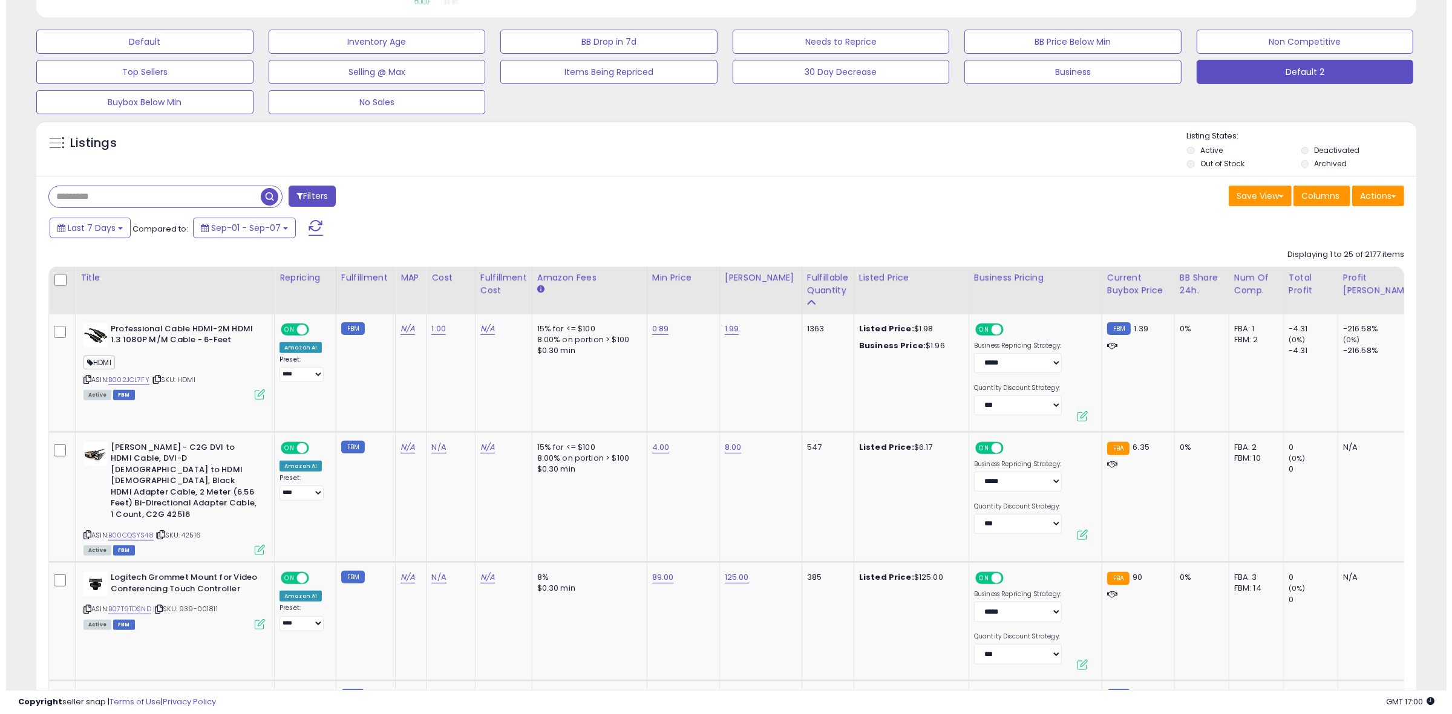
scroll to position [302, 0]
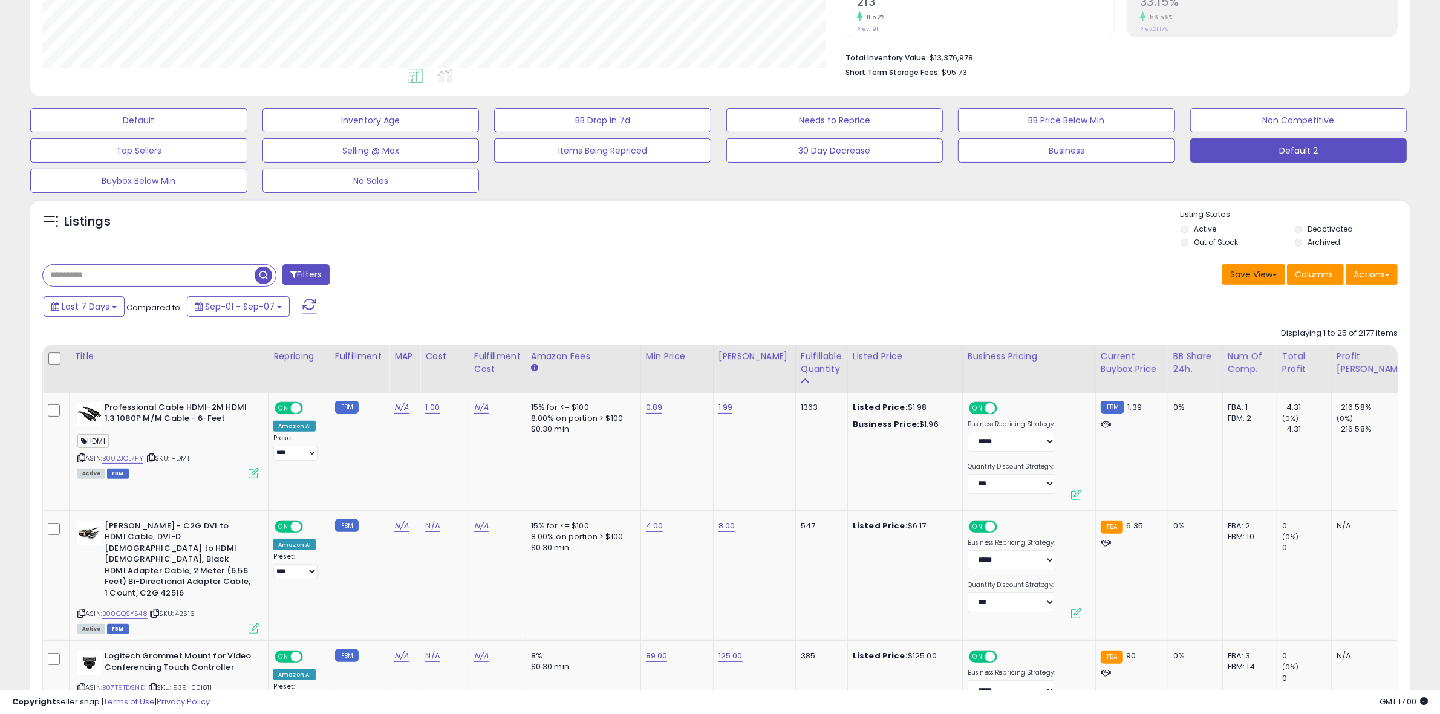
click at [1270, 270] on button "Save View" at bounding box center [1253, 274] width 63 height 21
click at [1316, 274] on span "Columns" at bounding box center [1314, 275] width 38 height 12
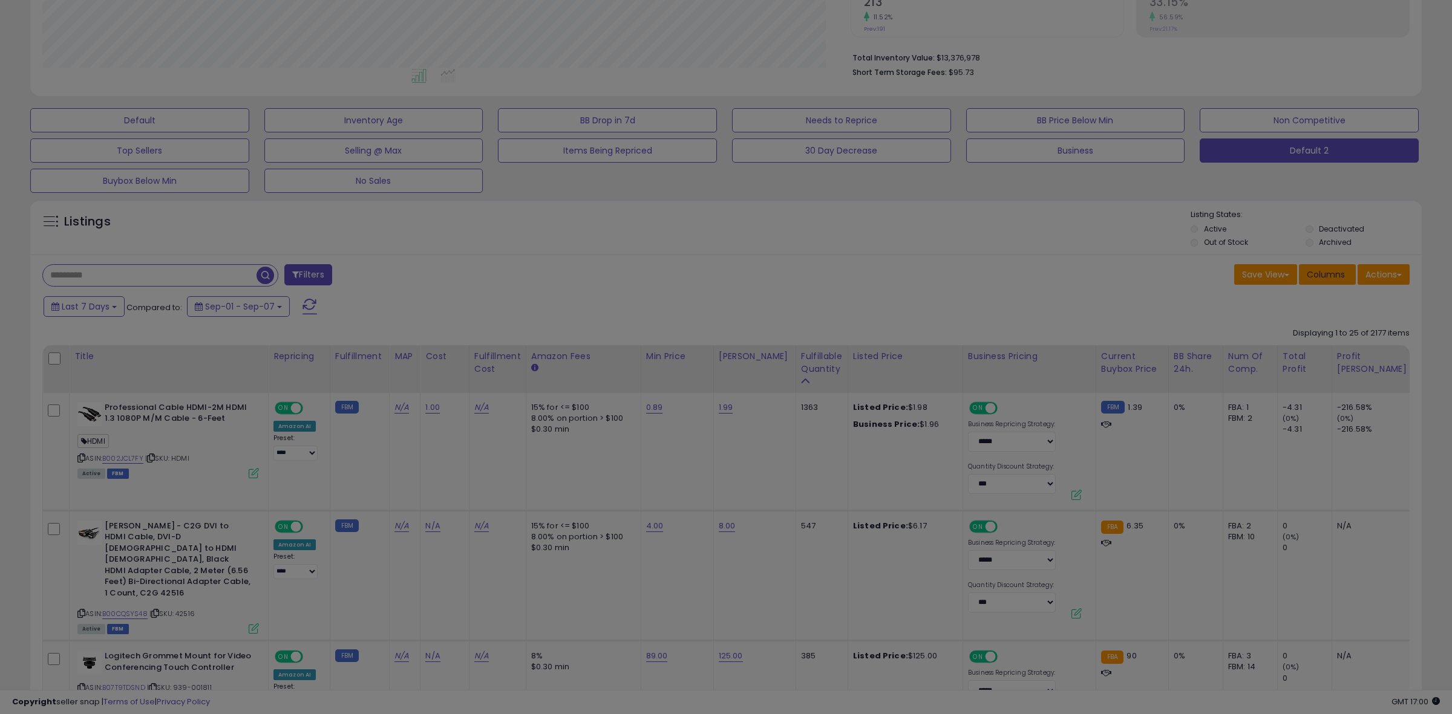
scroll to position [248, 808]
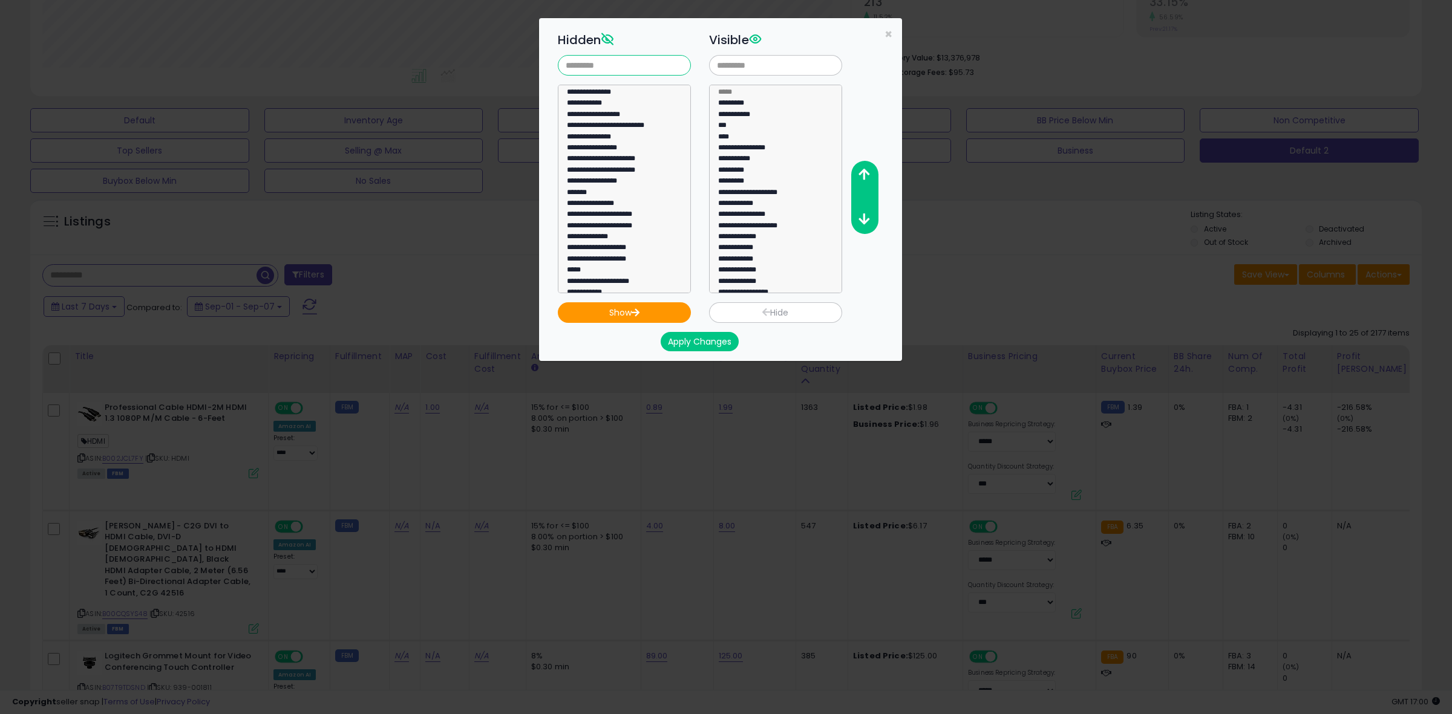
click at [629, 64] on input "text" at bounding box center [624, 65] width 133 height 21
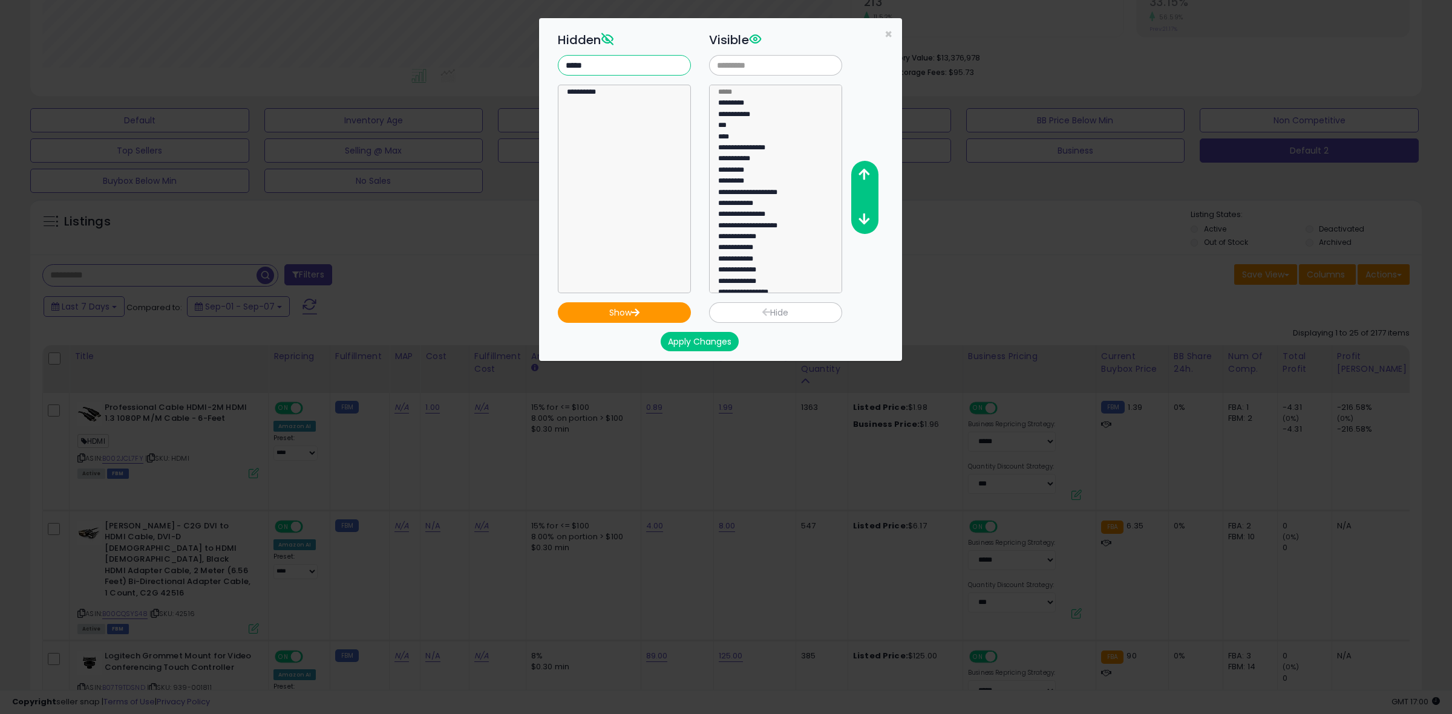
type input "*****"
click at [597, 87] on select "**********" at bounding box center [624, 189] width 133 height 209
select select "**********"
click at [601, 94] on option "**********" at bounding box center [619, 93] width 106 height 11
click at [642, 319] on button "Show" at bounding box center [624, 312] width 133 height 21
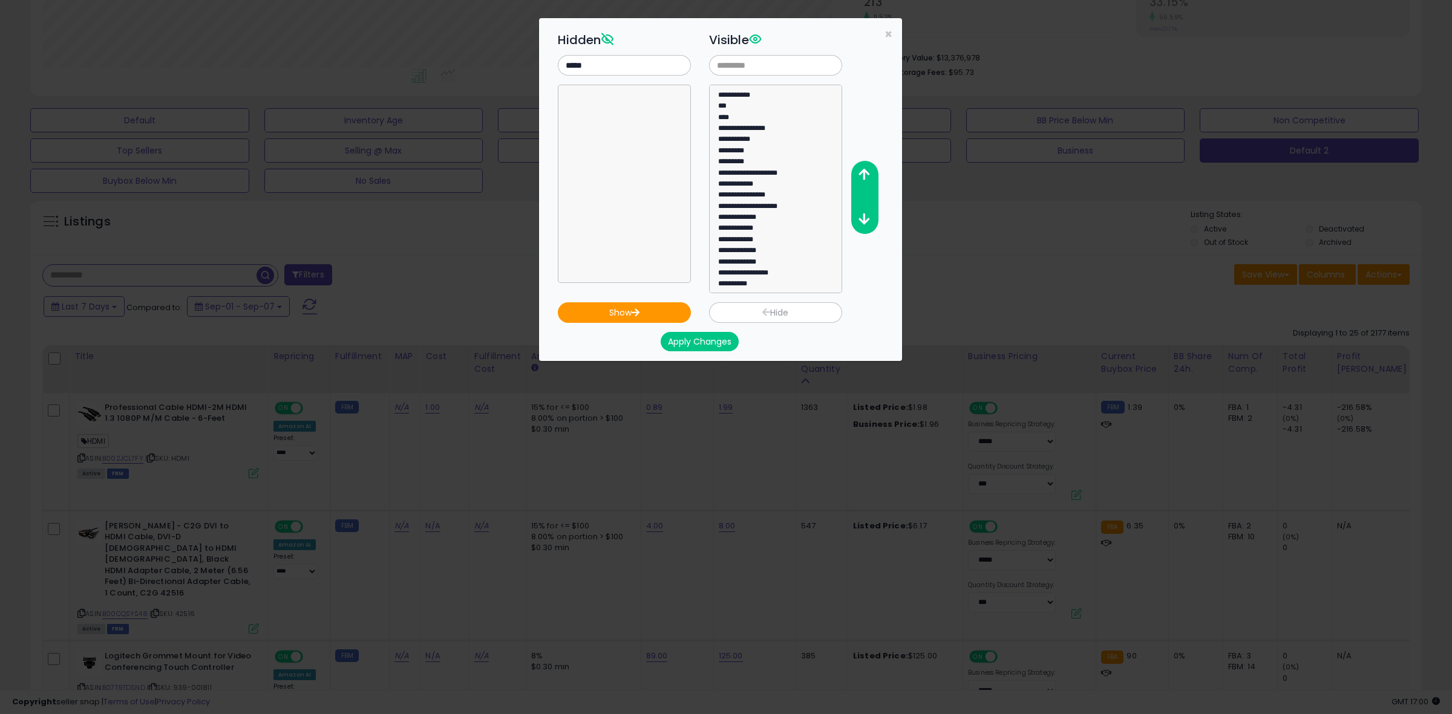
scroll to position [22, 0]
select select "**********"
click at [765, 286] on option "**********" at bounding box center [770, 283] width 106 height 11
click at [869, 177] on icon "button" at bounding box center [863, 174] width 11 height 13
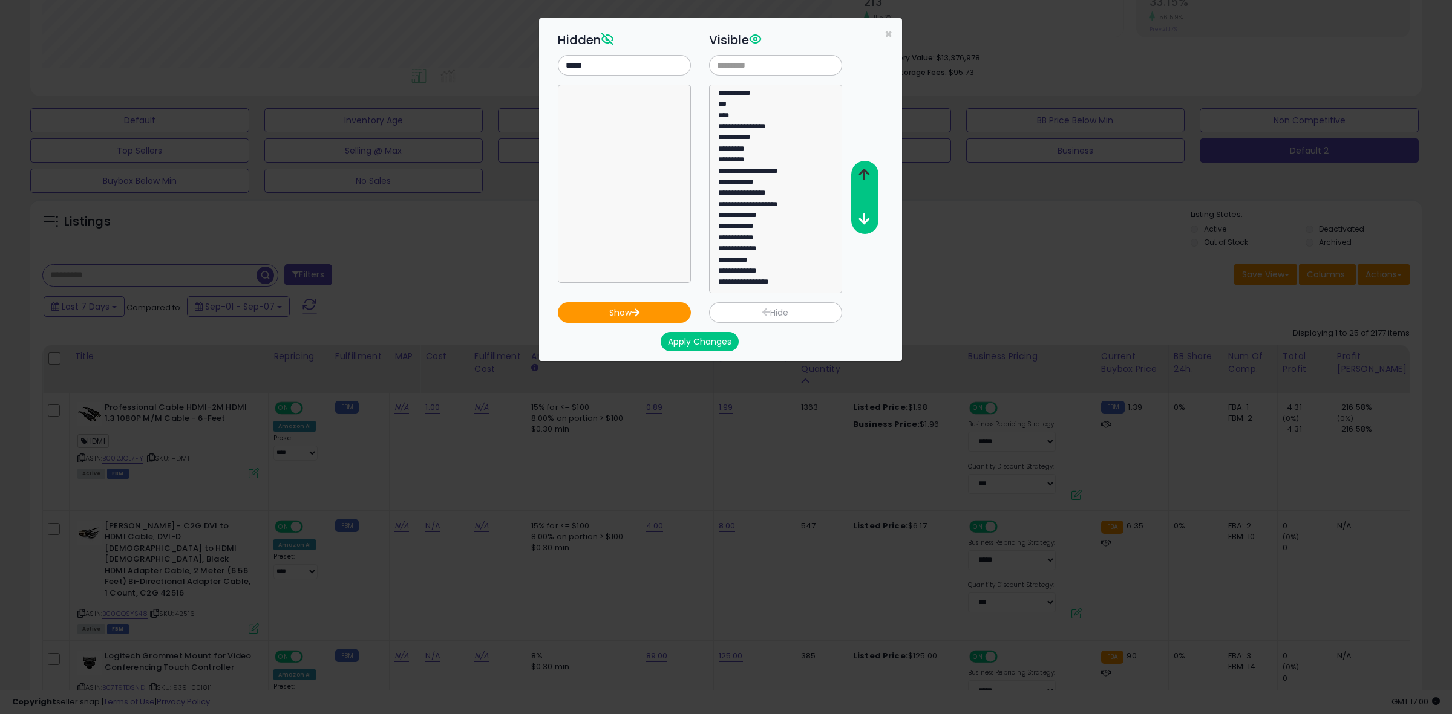
click at [869, 177] on icon "button" at bounding box center [863, 174] width 11 height 13
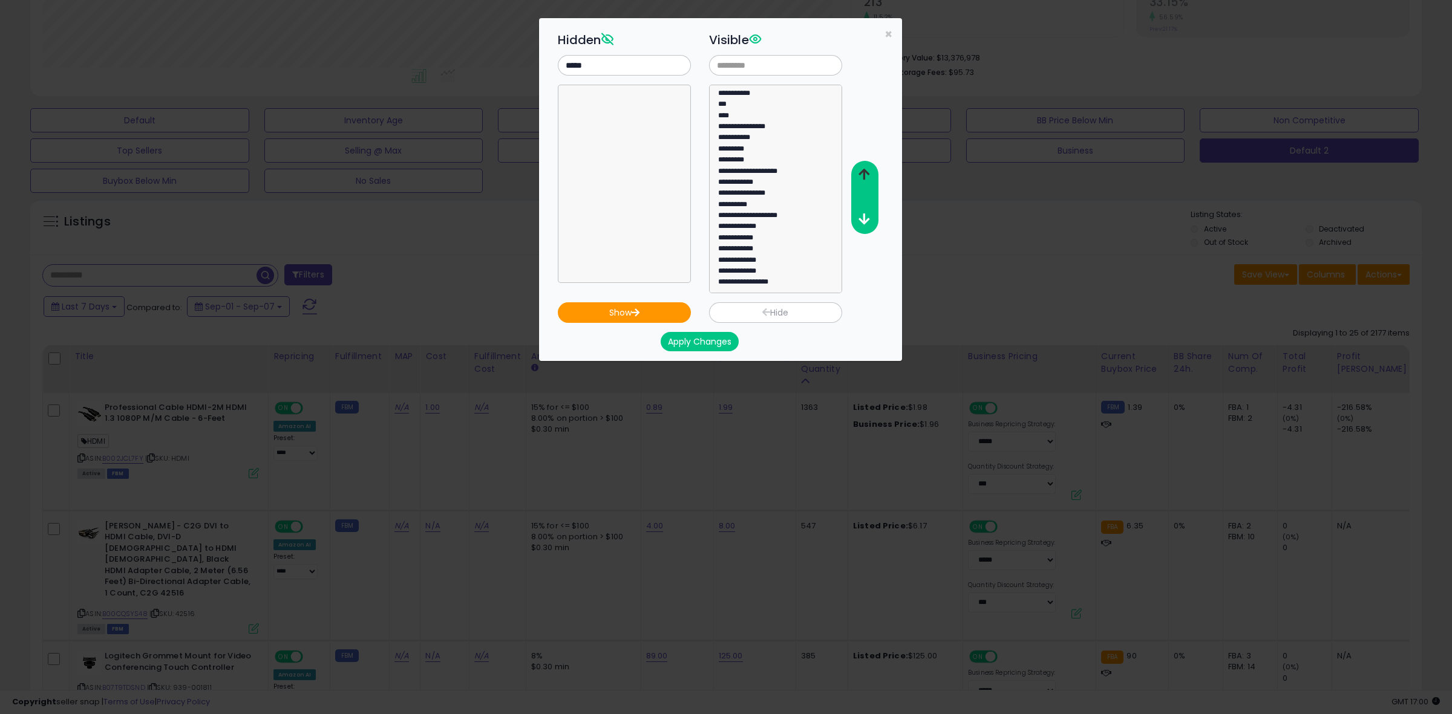
click at [869, 177] on icon "button" at bounding box center [863, 174] width 11 height 13
click at [867, 177] on icon "button" at bounding box center [863, 174] width 11 height 13
click at [864, 180] on icon "button" at bounding box center [863, 174] width 11 height 13
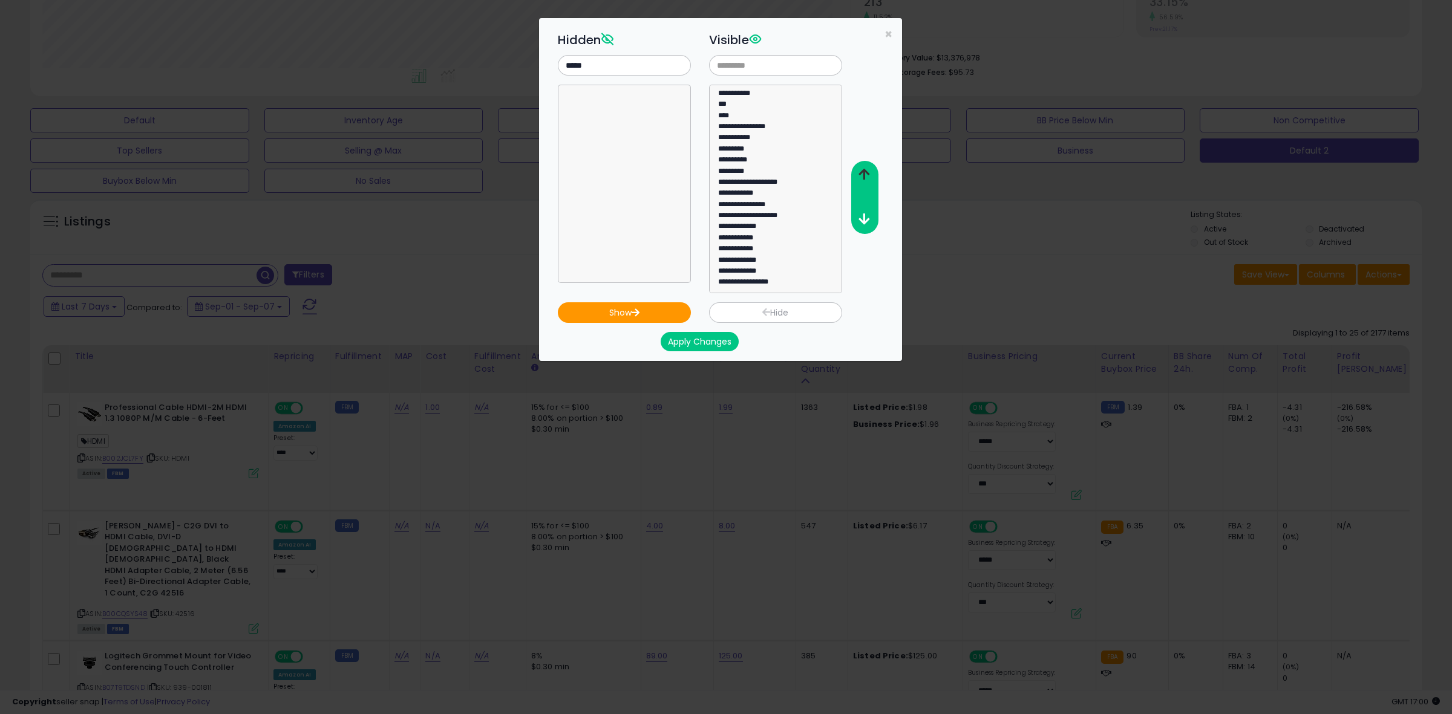
click at [864, 180] on icon "button" at bounding box center [863, 174] width 11 height 13
click at [696, 339] on button "Apply Changes" at bounding box center [700, 341] width 78 height 19
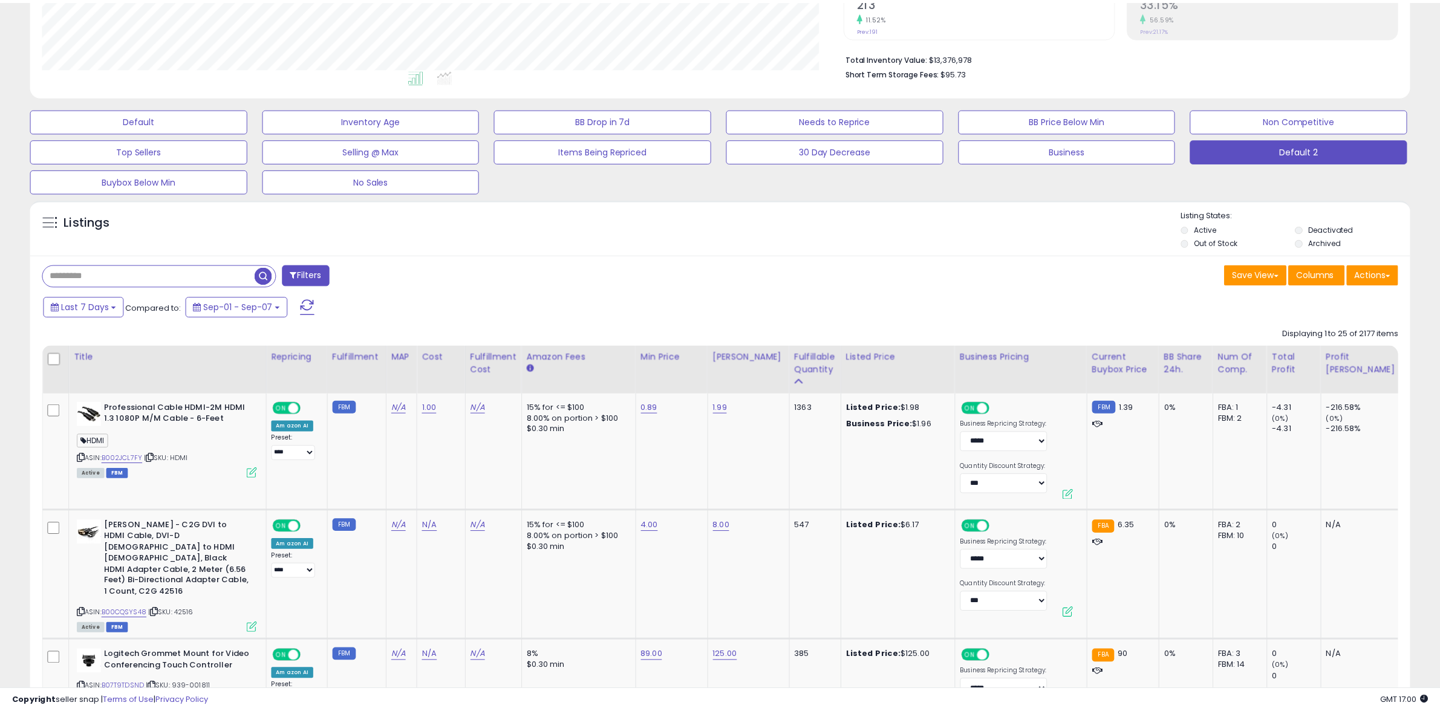
scroll to position [604650, 604097]
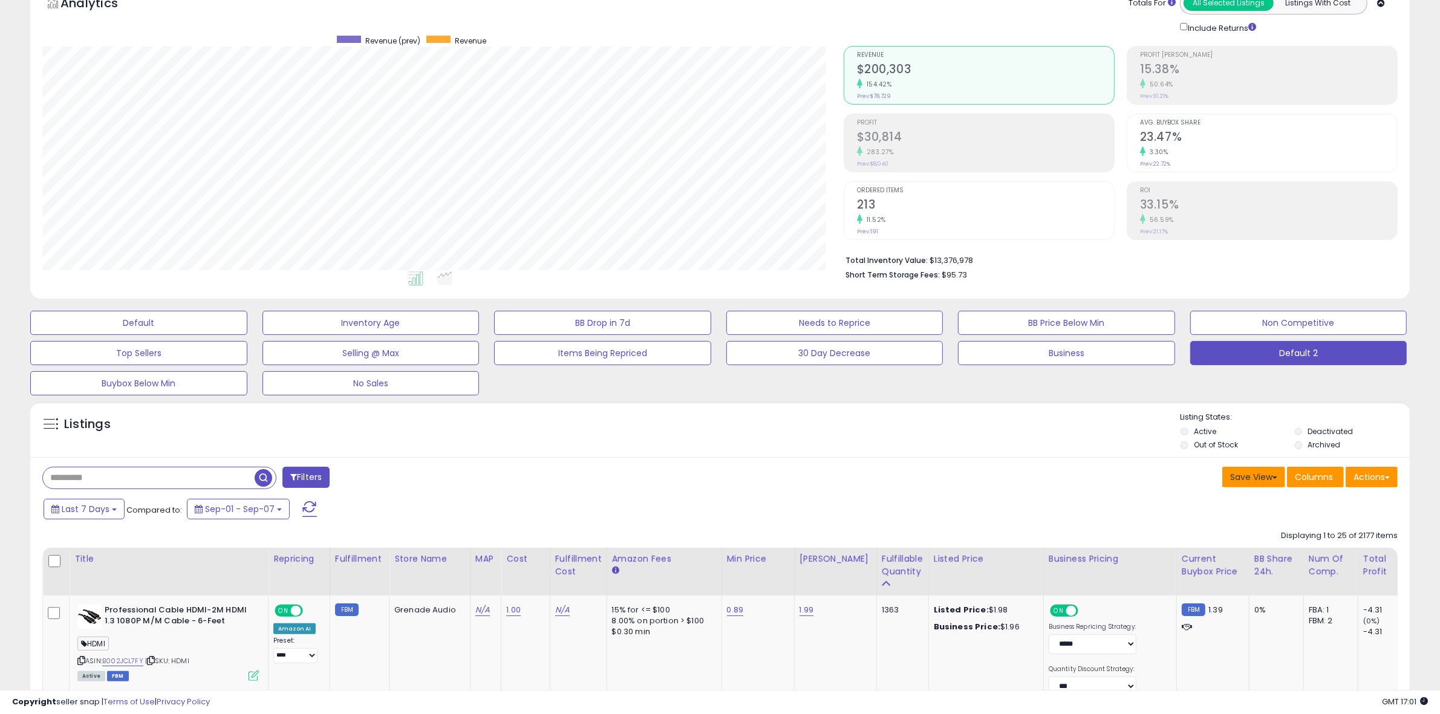
scroll to position [248, 801]
click at [1259, 481] on button "Save View" at bounding box center [1253, 477] width 63 height 21
click at [1243, 518] on link "Update Current View" at bounding box center [1217, 524] width 129 height 19
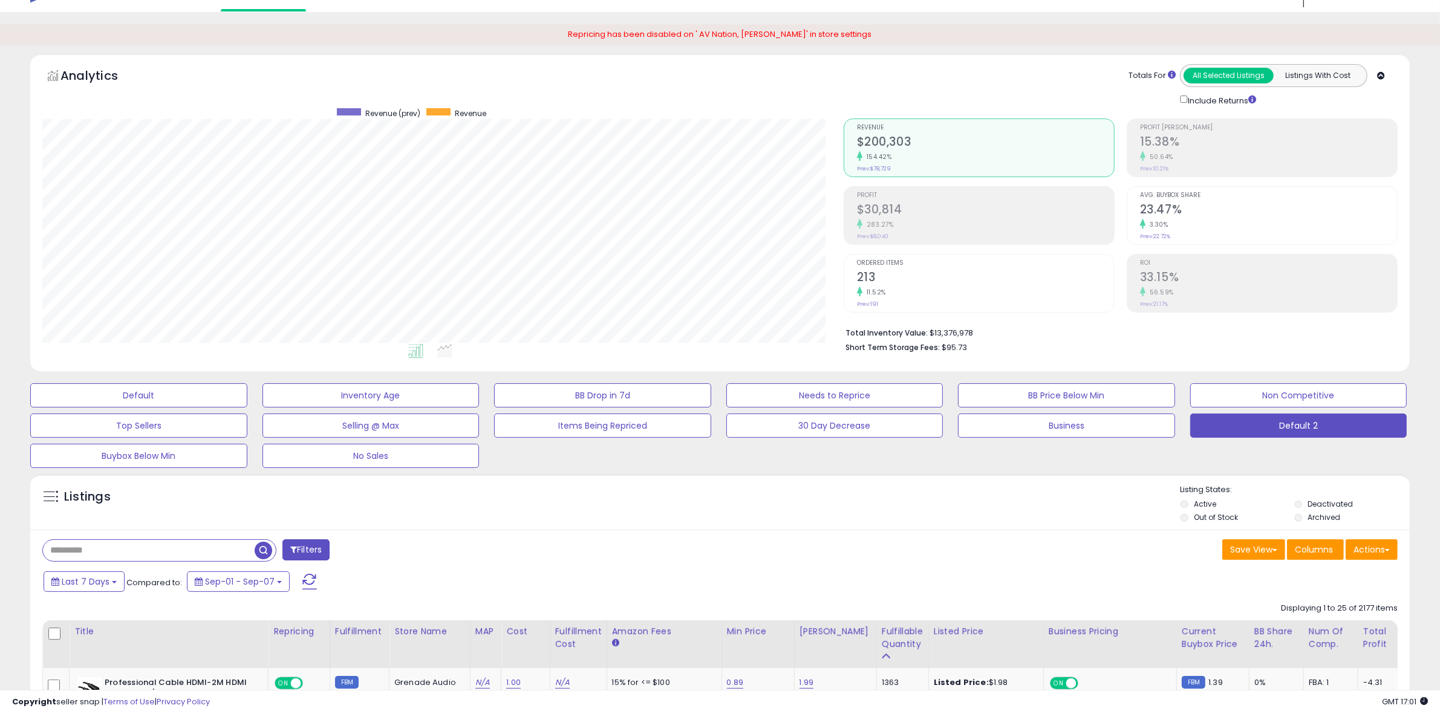
scroll to position [0, 0]
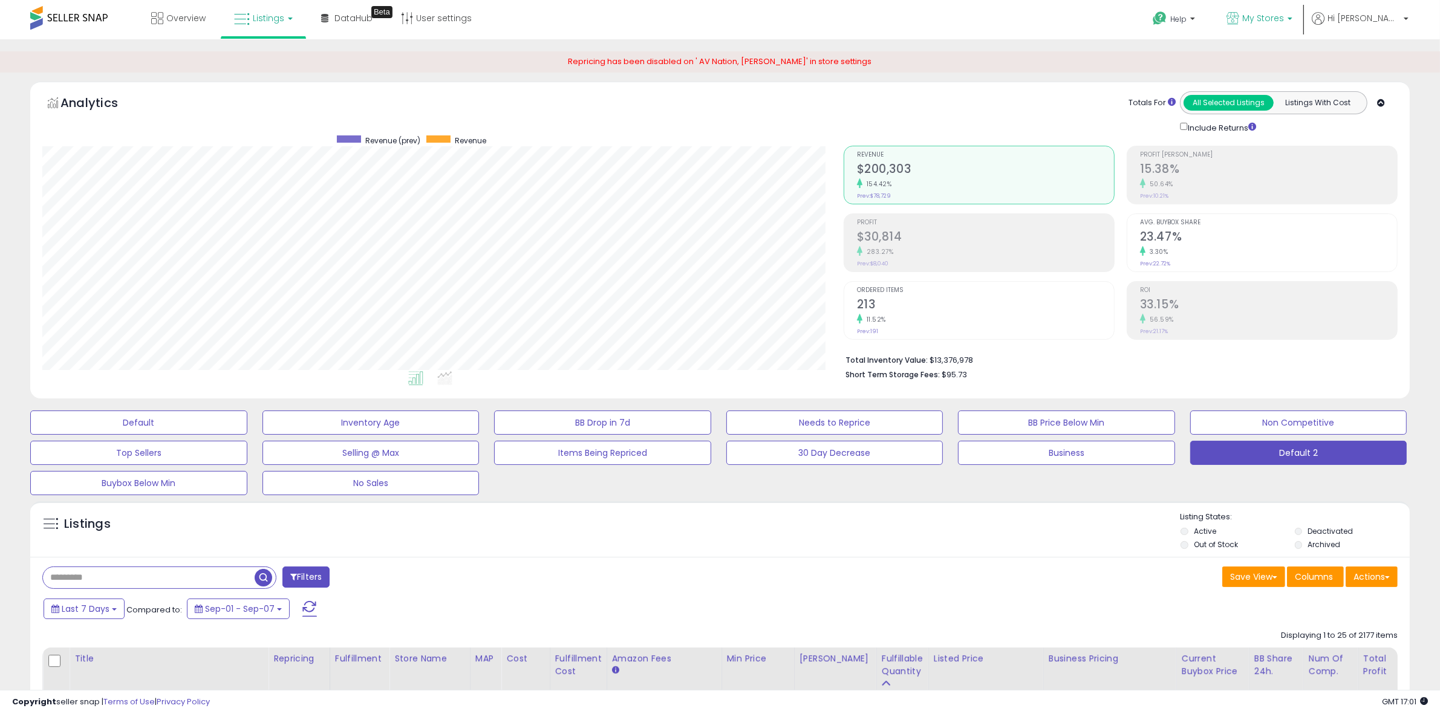
click at [1284, 21] on span "My Stores" at bounding box center [1263, 18] width 42 height 12
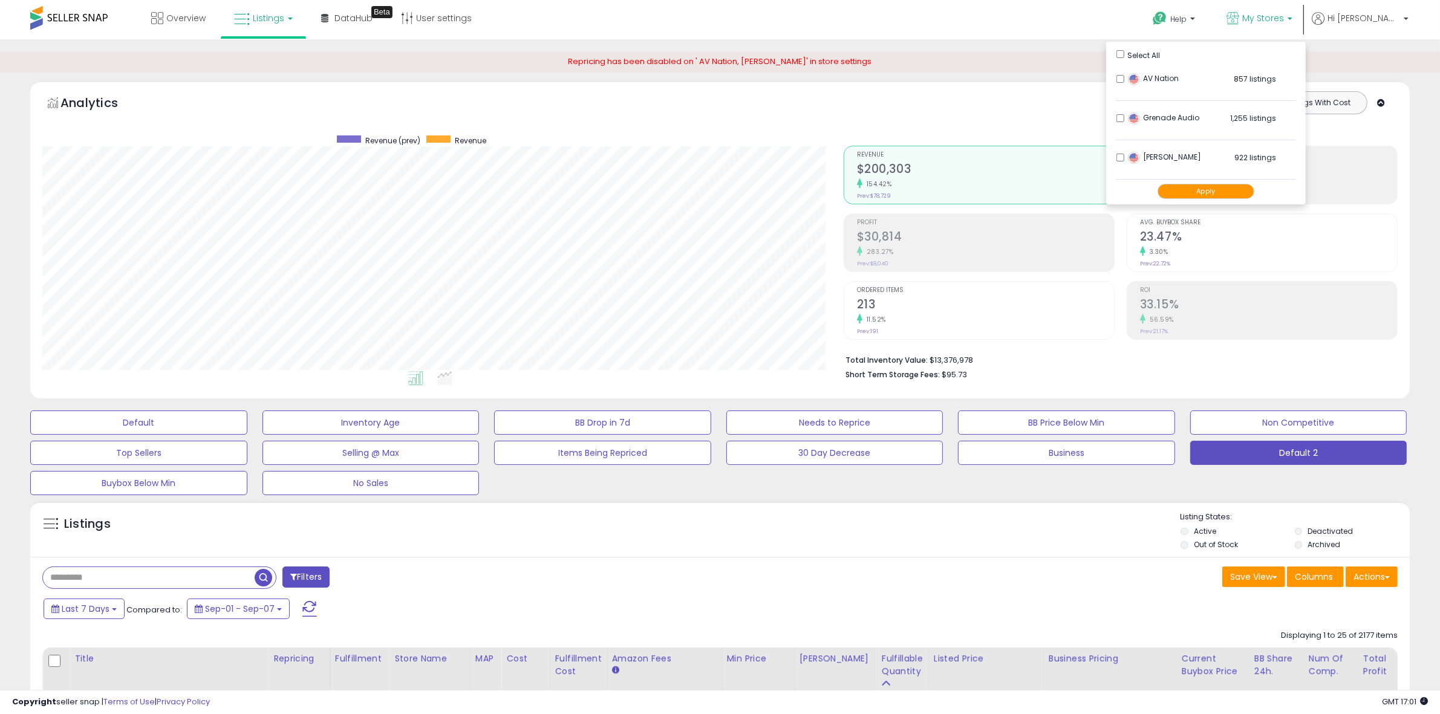
click at [1043, 59] on div "Repricing has been disabled on ' AV Nation, Robertson AV' in store settings" at bounding box center [720, 61] width 1440 height 21
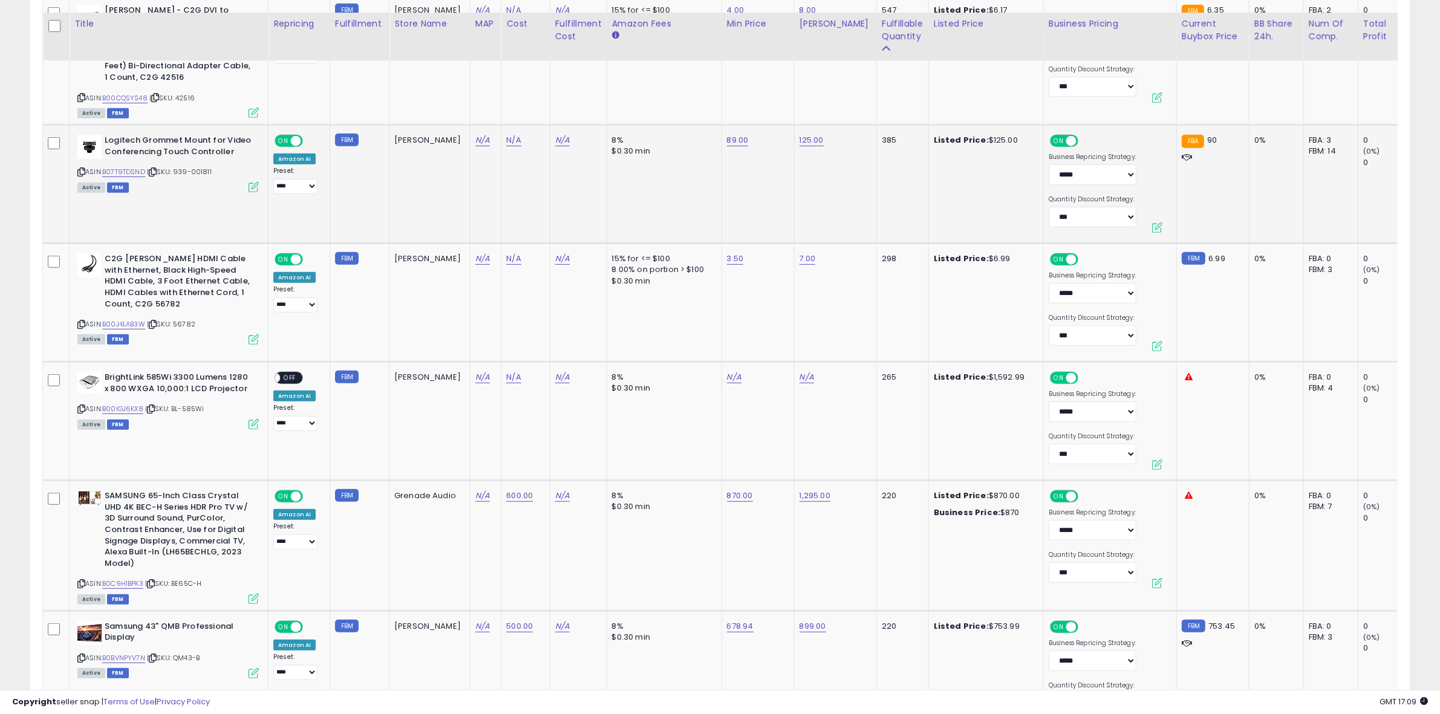
scroll to position [454, 0]
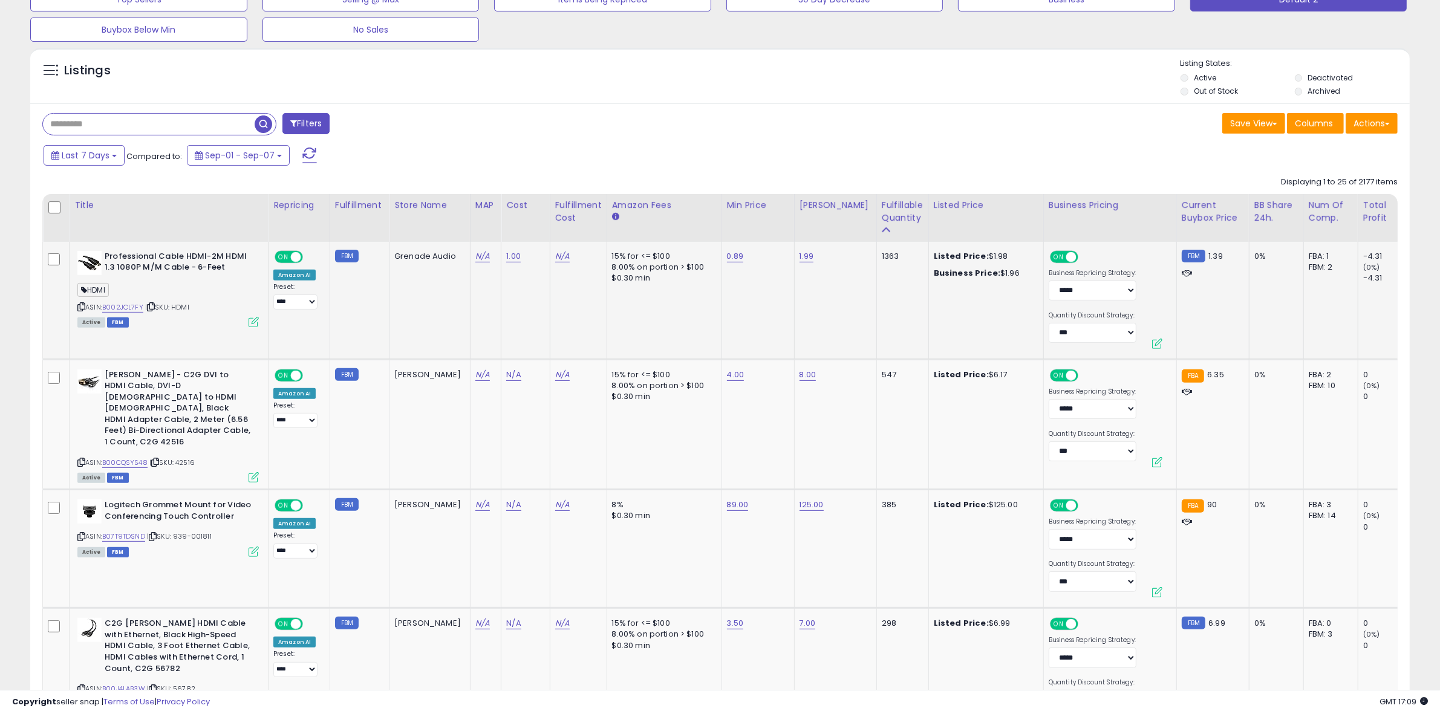
drag, startPoint x: 149, startPoint y: 298, endPoint x: 155, endPoint y: 301, distance: 6.8
click at [149, 298] on div "HDMI" at bounding box center [167, 292] width 181 height 16
click at [155, 301] on div "ASIN: B002JCL7FY | SKU: HDMI Active FBM" at bounding box center [167, 289] width 181 height 76
click at [158, 308] on span "| SKU: HDMI" at bounding box center [167, 307] width 44 height 10
click at [152, 309] on icon at bounding box center [151, 307] width 8 height 7
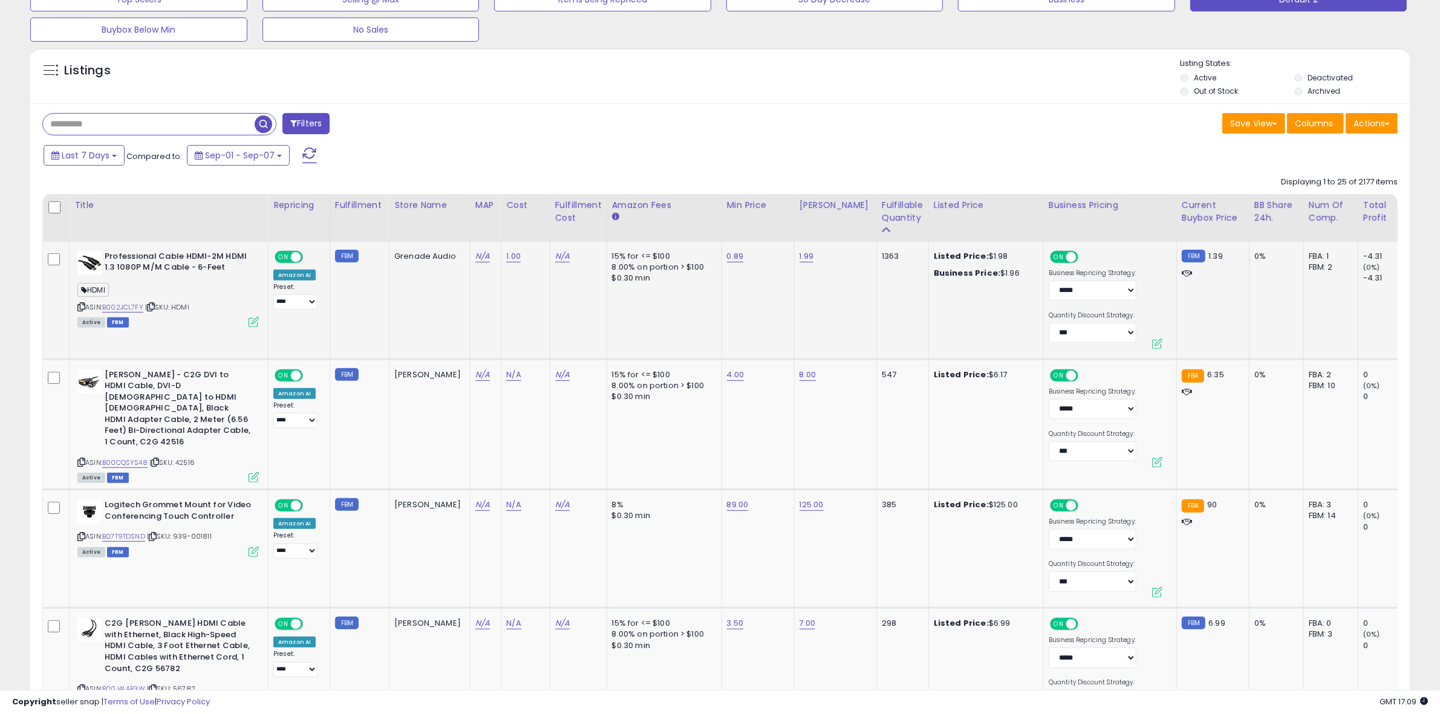
click at [182, 310] on span "| SKU: HDMI" at bounding box center [167, 307] width 44 height 10
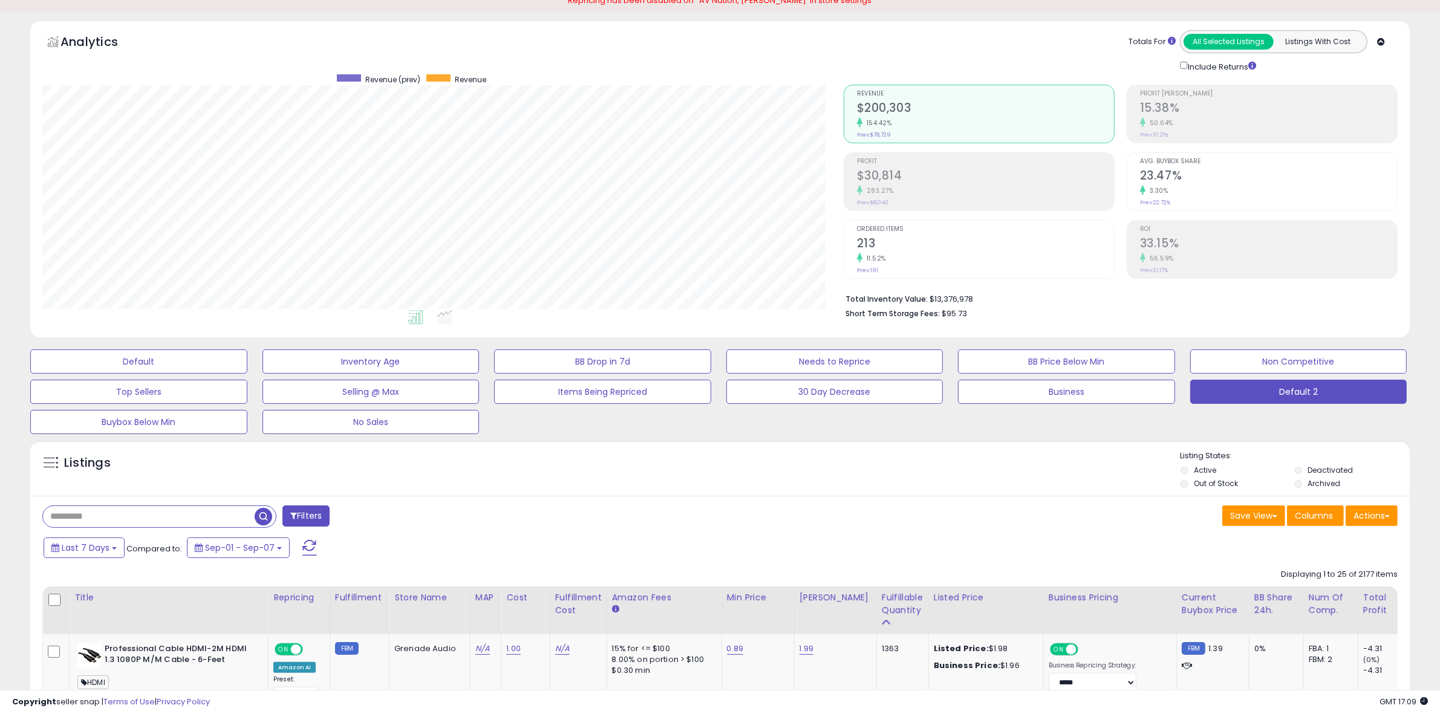
scroll to position [0, 0]
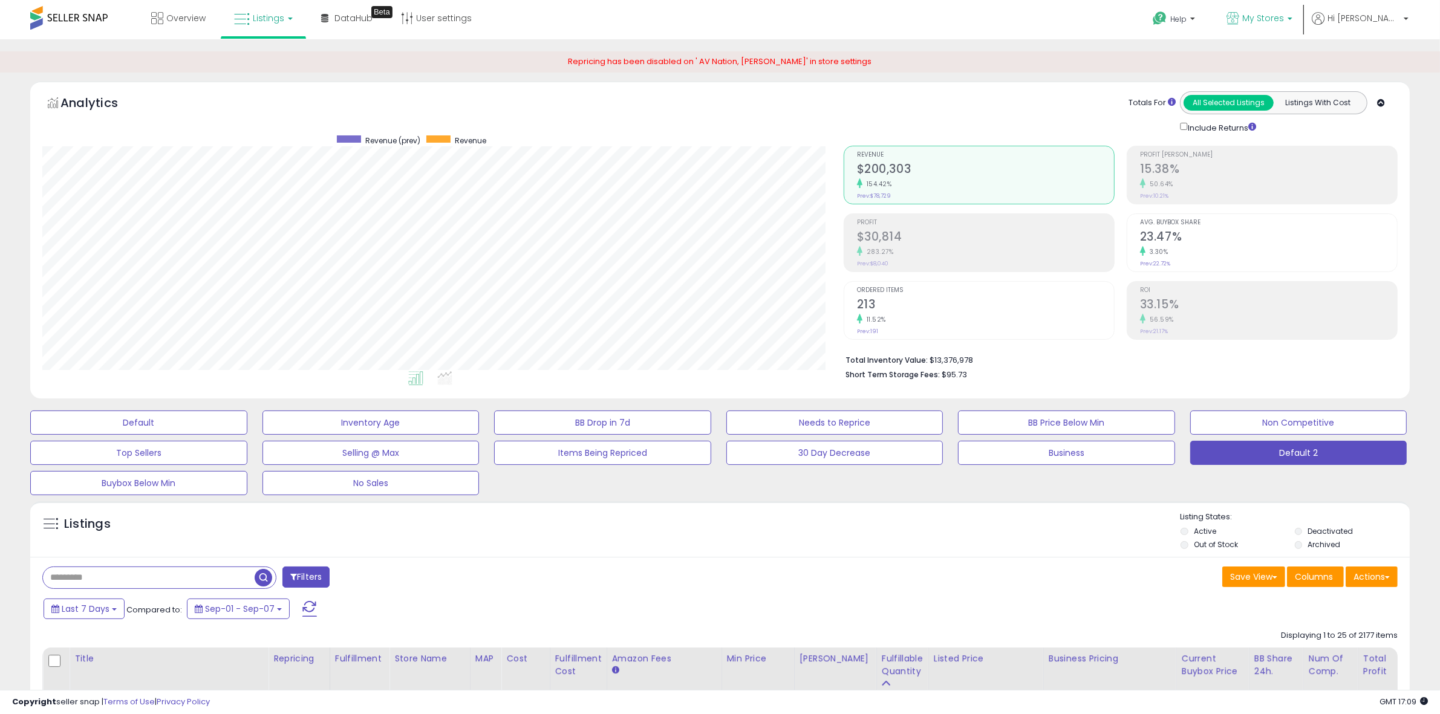
click at [1293, 24] on p "My Stores" at bounding box center [1260, 19] width 66 height 15
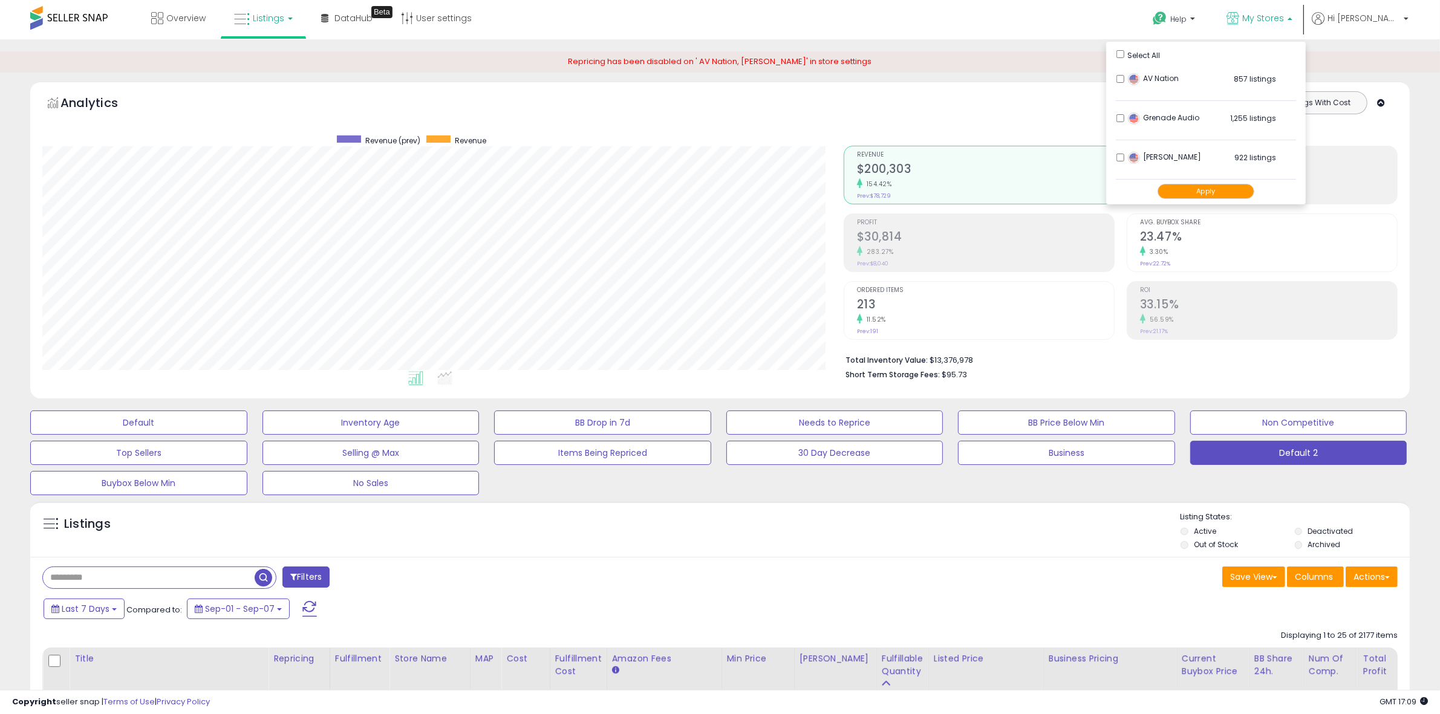
click at [1159, 76] on div "AV Nation 857 listings" at bounding box center [1200, 82] width 151 height 18
click at [1218, 189] on button "Apply" at bounding box center [1206, 191] width 97 height 15
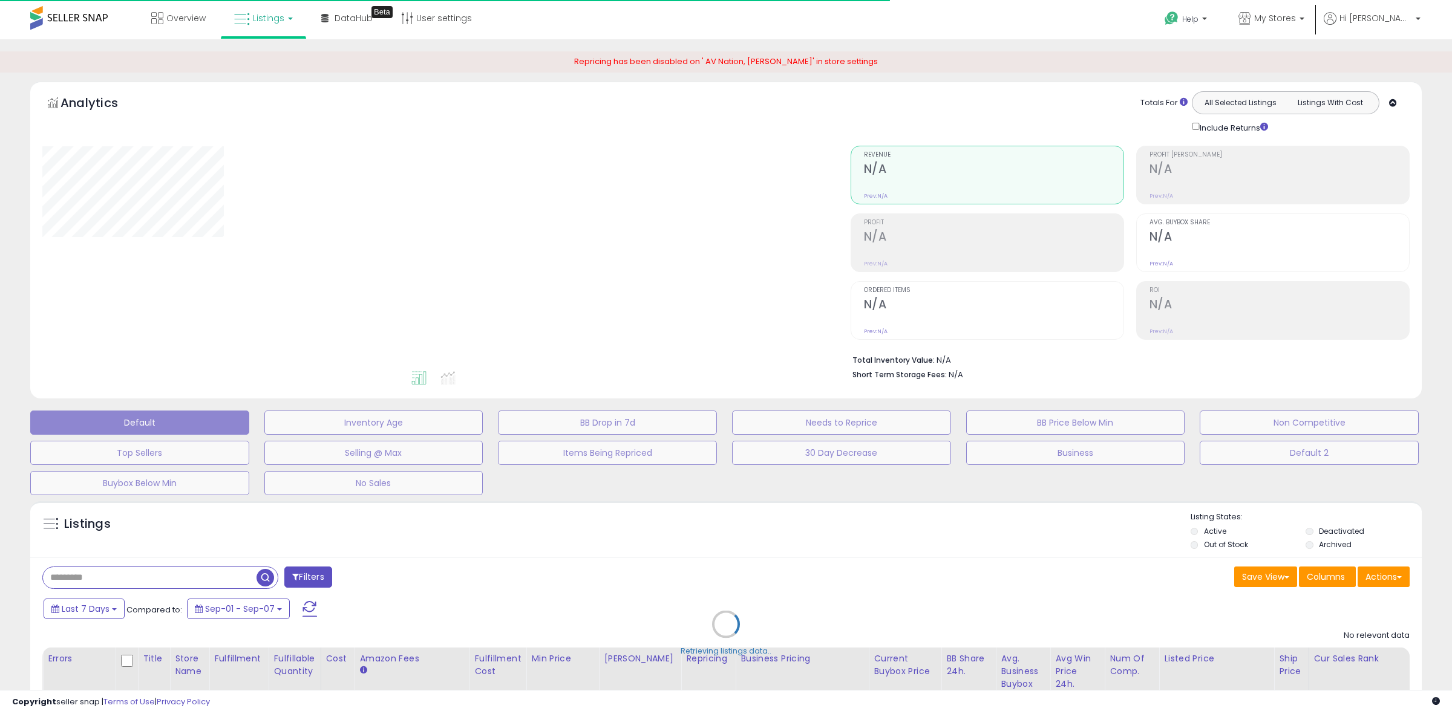
type input "**********"
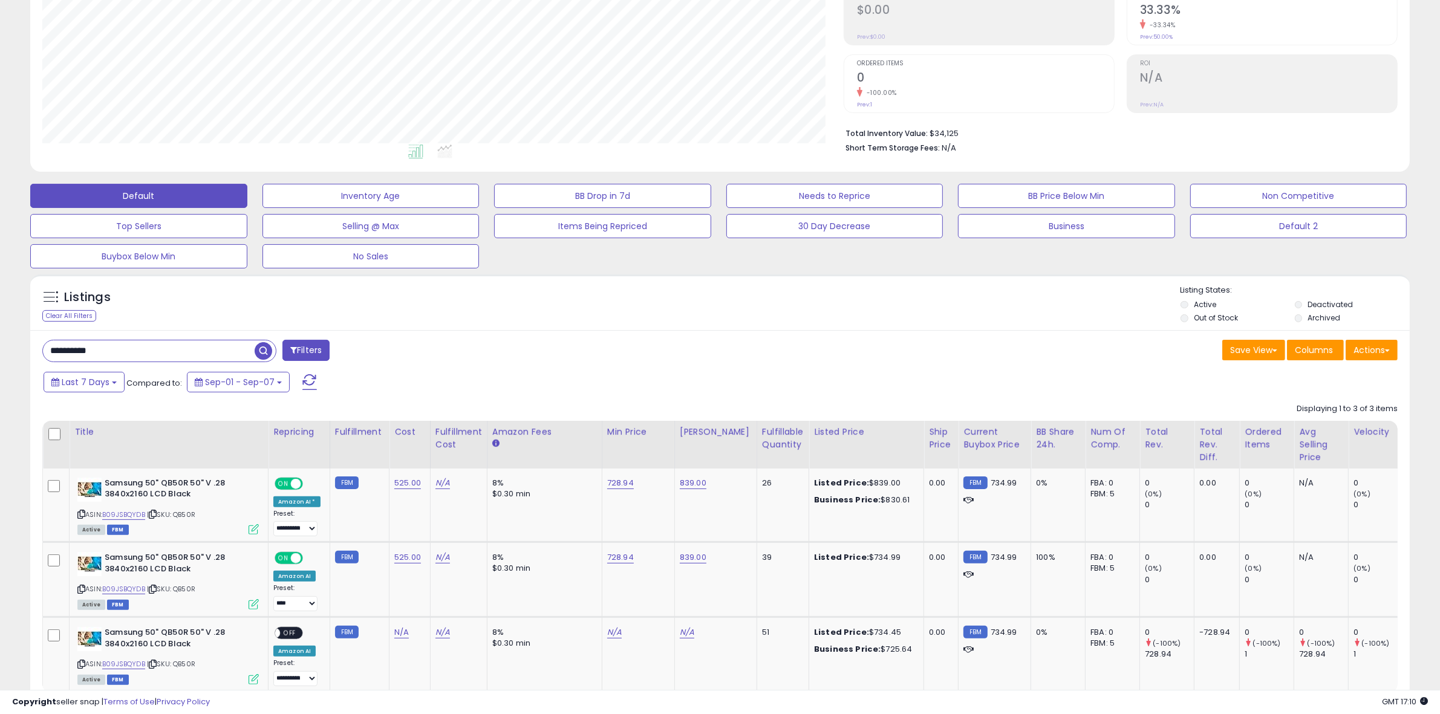
scroll to position [248, 801]
click at [180, 359] on input "**********" at bounding box center [149, 351] width 212 height 21
click at [180, 359] on input "**********" at bounding box center [215, 351] width 345 height 21
click at [661, 353] on div "**********" at bounding box center [376, 352] width 687 height 24
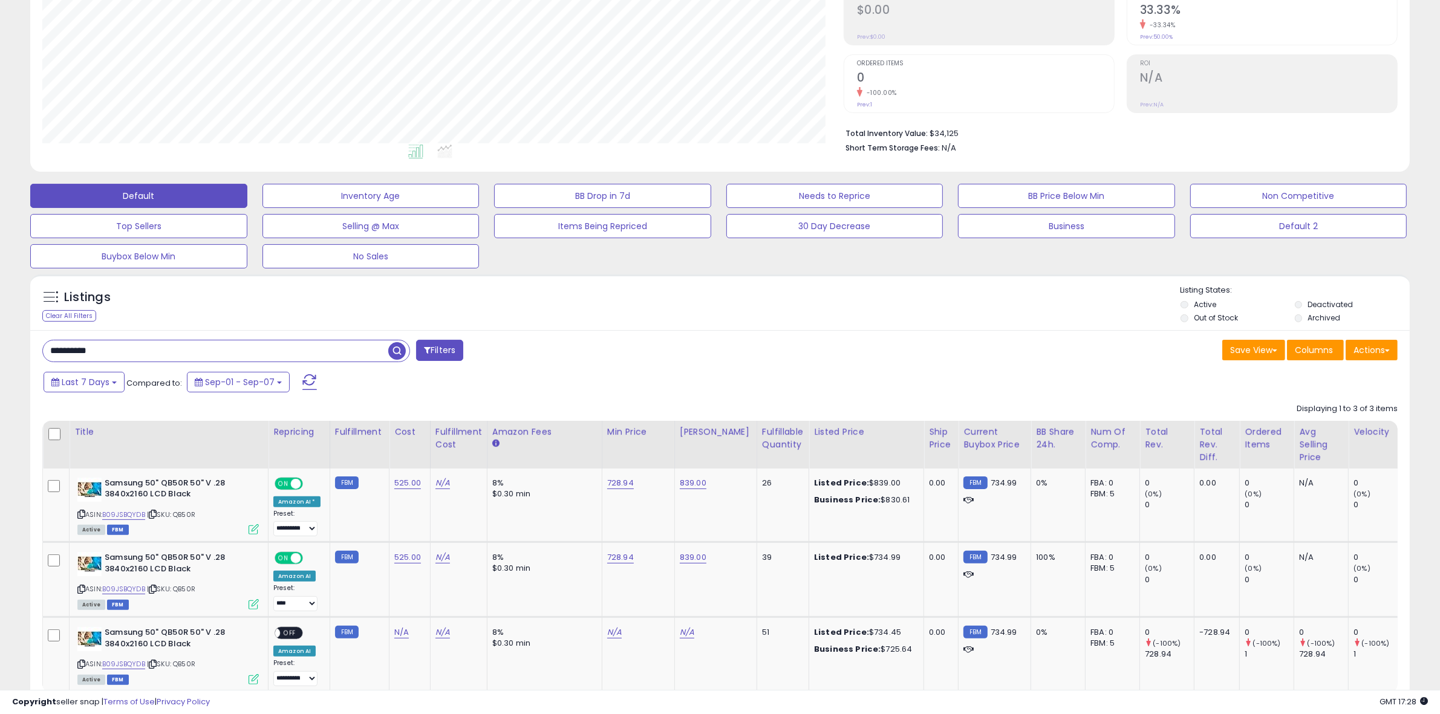
click at [293, 347] on input "**********" at bounding box center [215, 351] width 345 height 21
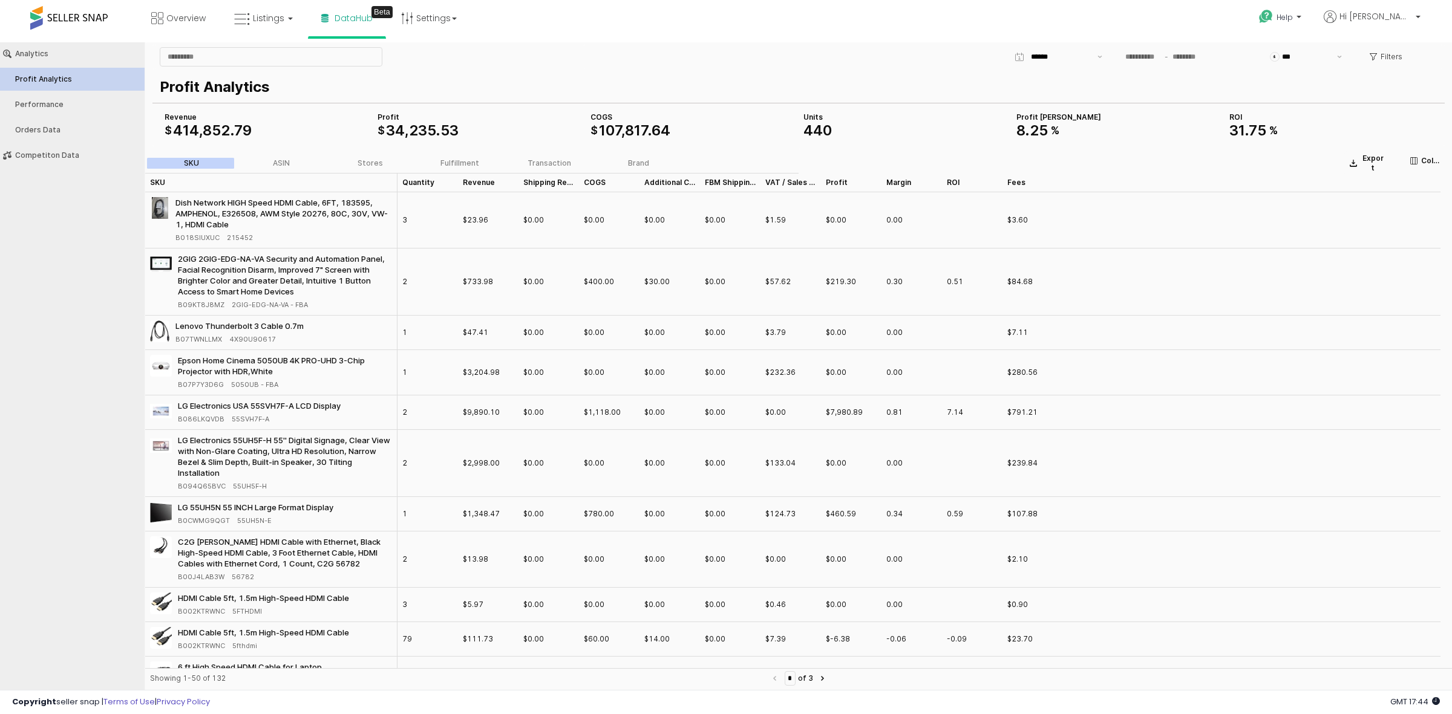
click at [71, 306] on div "Analytics Profit Analytics Performance Orders Data Competiton Data" at bounding box center [72, 362] width 145 height 641
